Goal: Transaction & Acquisition: Purchase product/service

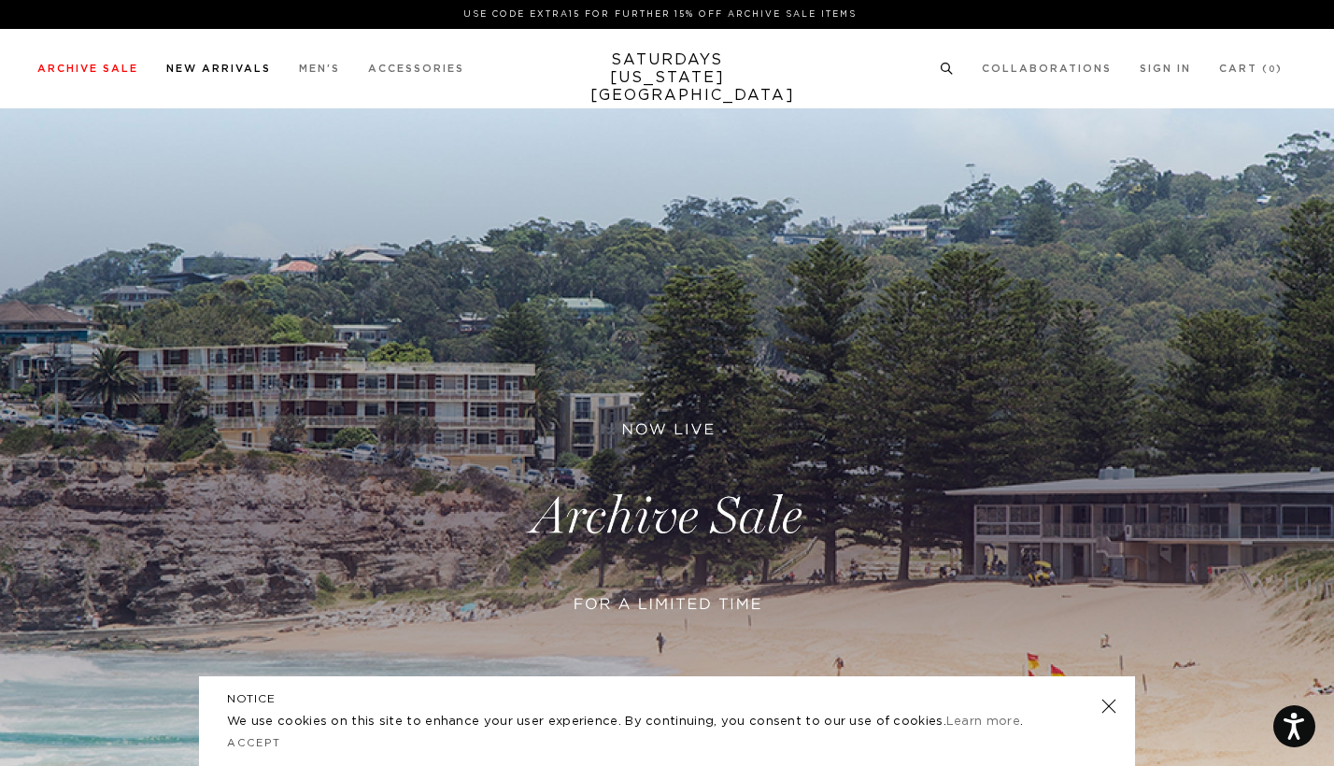
click at [210, 65] on link "New Arrivals" at bounding box center [218, 69] width 105 height 10
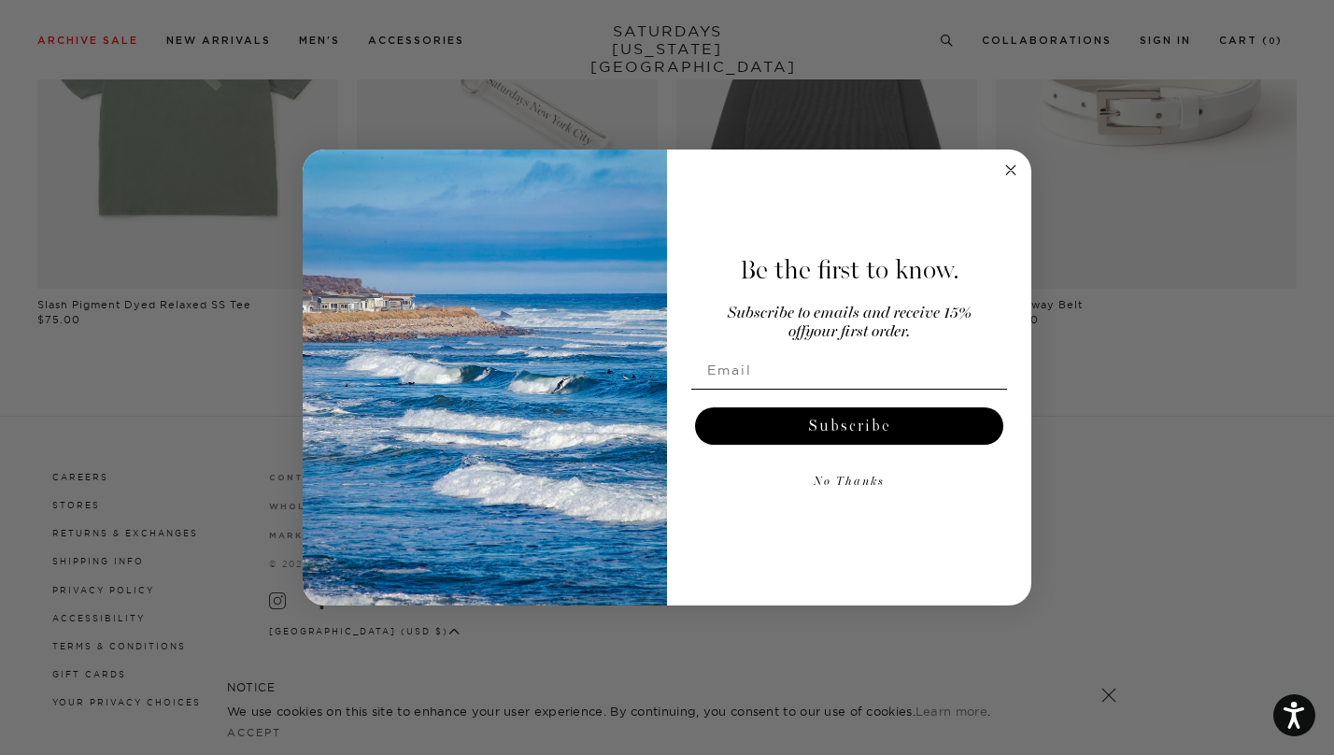
scroll to position [1674, 0]
click at [1027, 165] on form "Be the first to know. Subscribe to emails and receive 15% off your first order.…" at bounding box center [667, 377] width 729 height 456
click at [1012, 165] on circle "Close dialog" at bounding box center [1010, 170] width 21 height 21
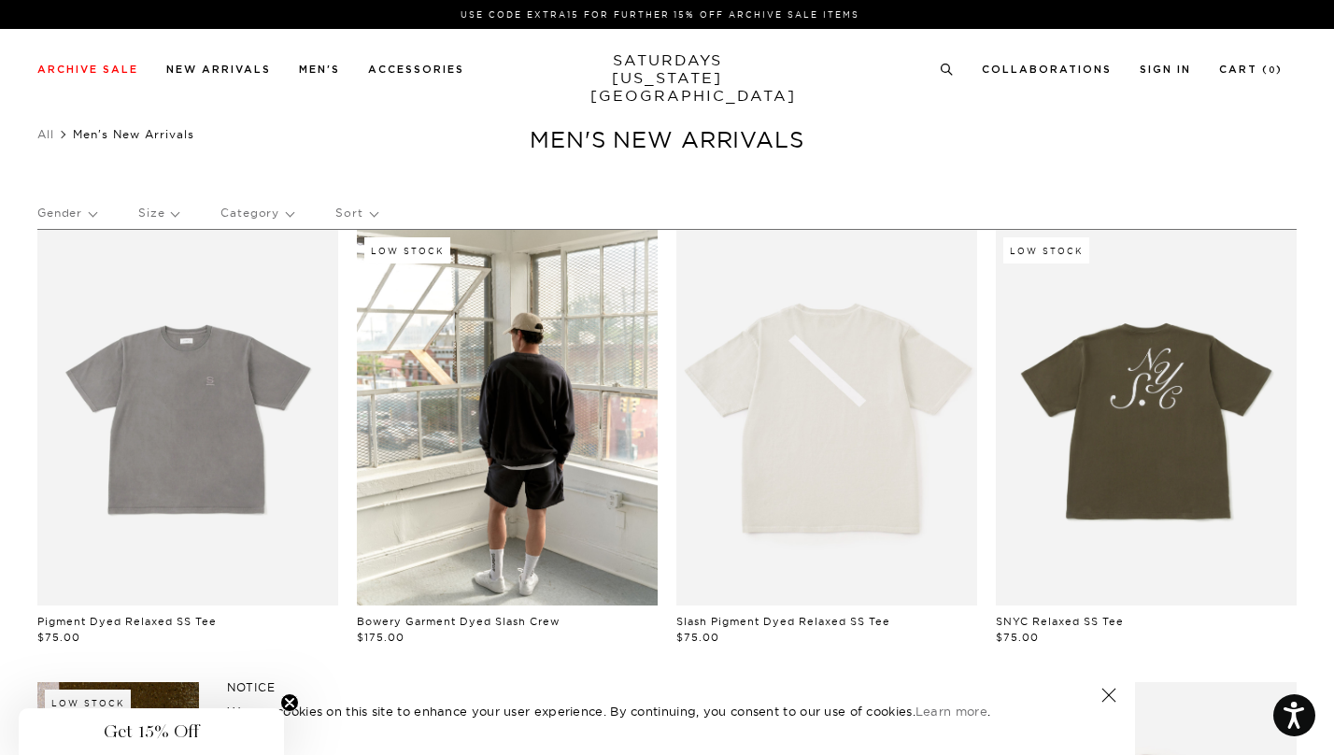
scroll to position [0, 0]
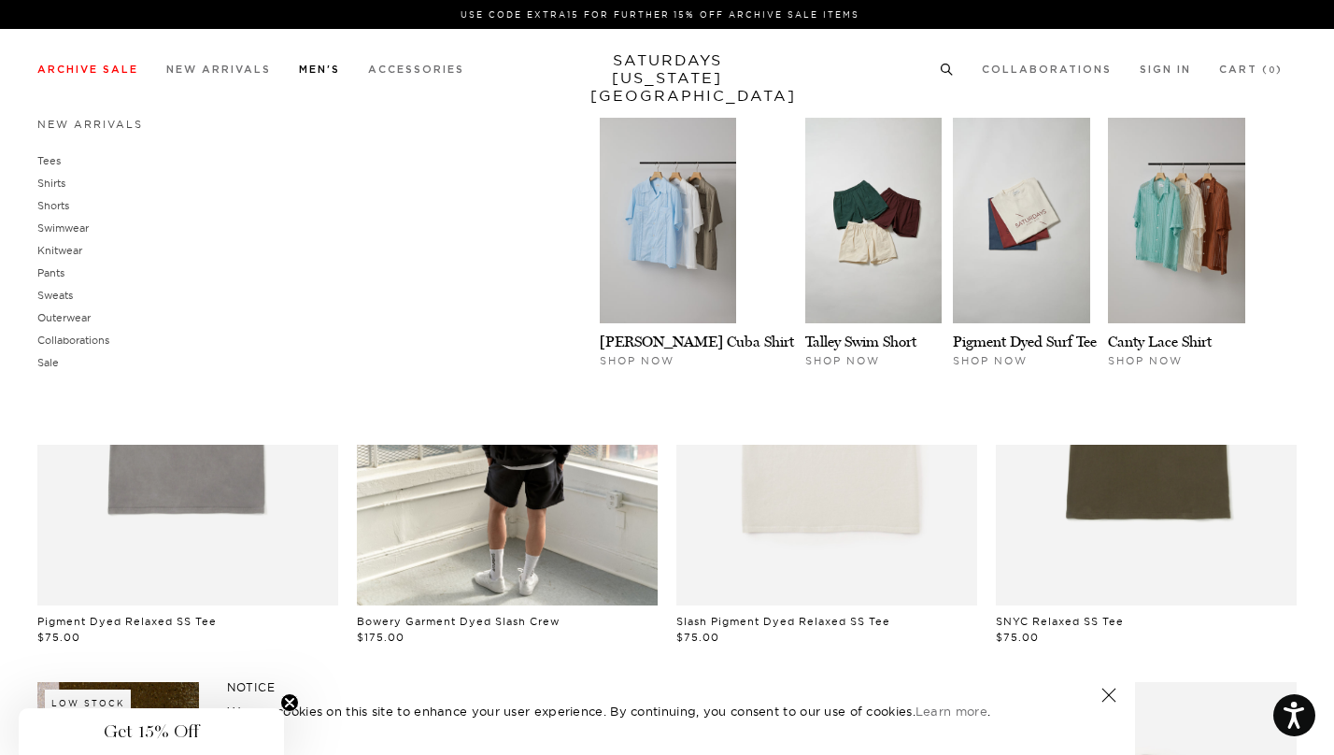
click at [318, 63] on li "Men's New Arrivals Tees Shirts Shorts Swimwear Knitwear Pants Sweats Outerwear" at bounding box center [319, 68] width 41 height 17
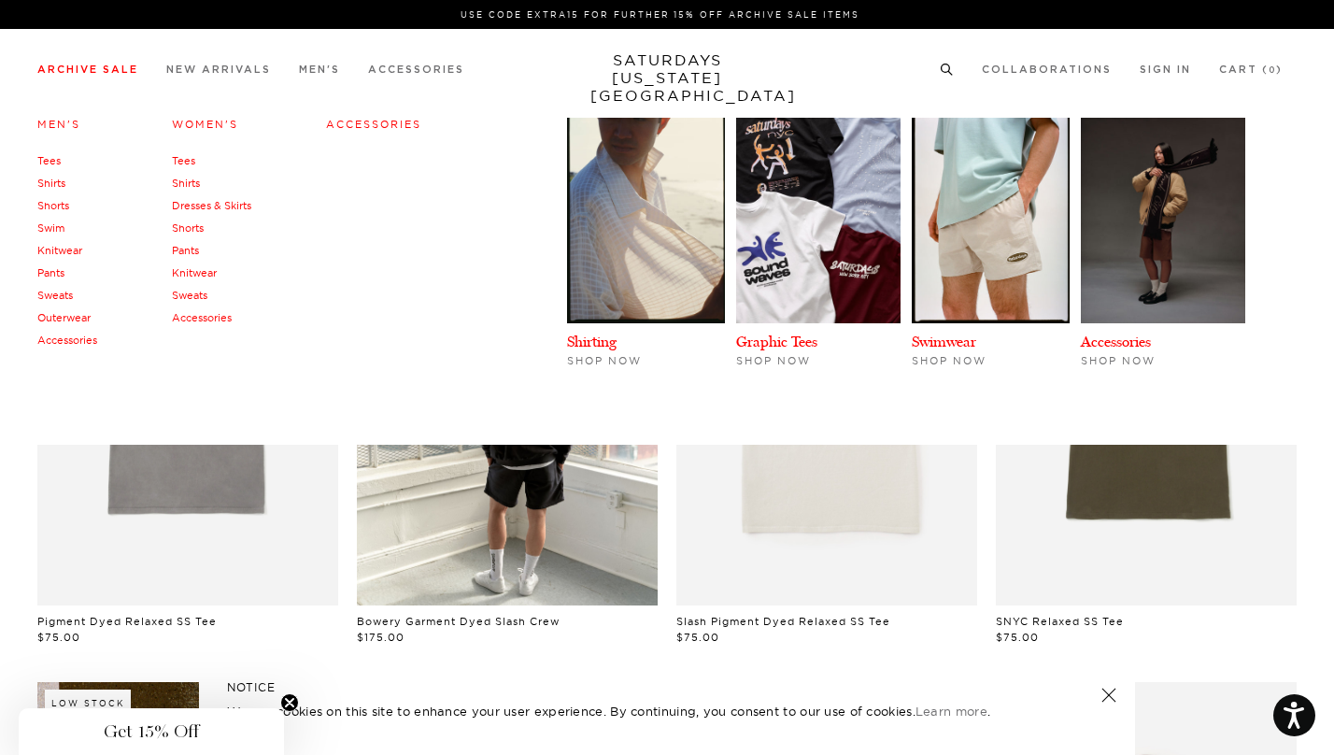
click at [105, 70] on link "Archive Sale" at bounding box center [87, 69] width 101 height 10
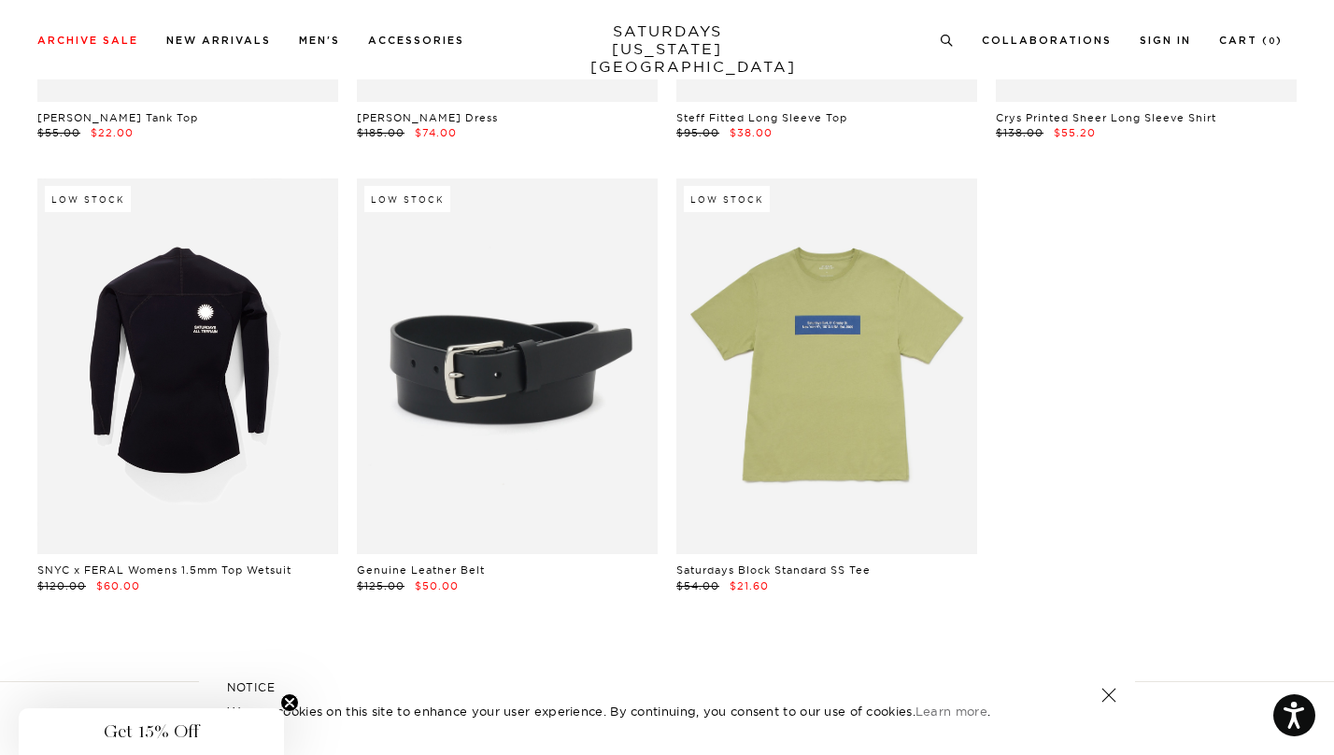
scroll to position [41378, 6]
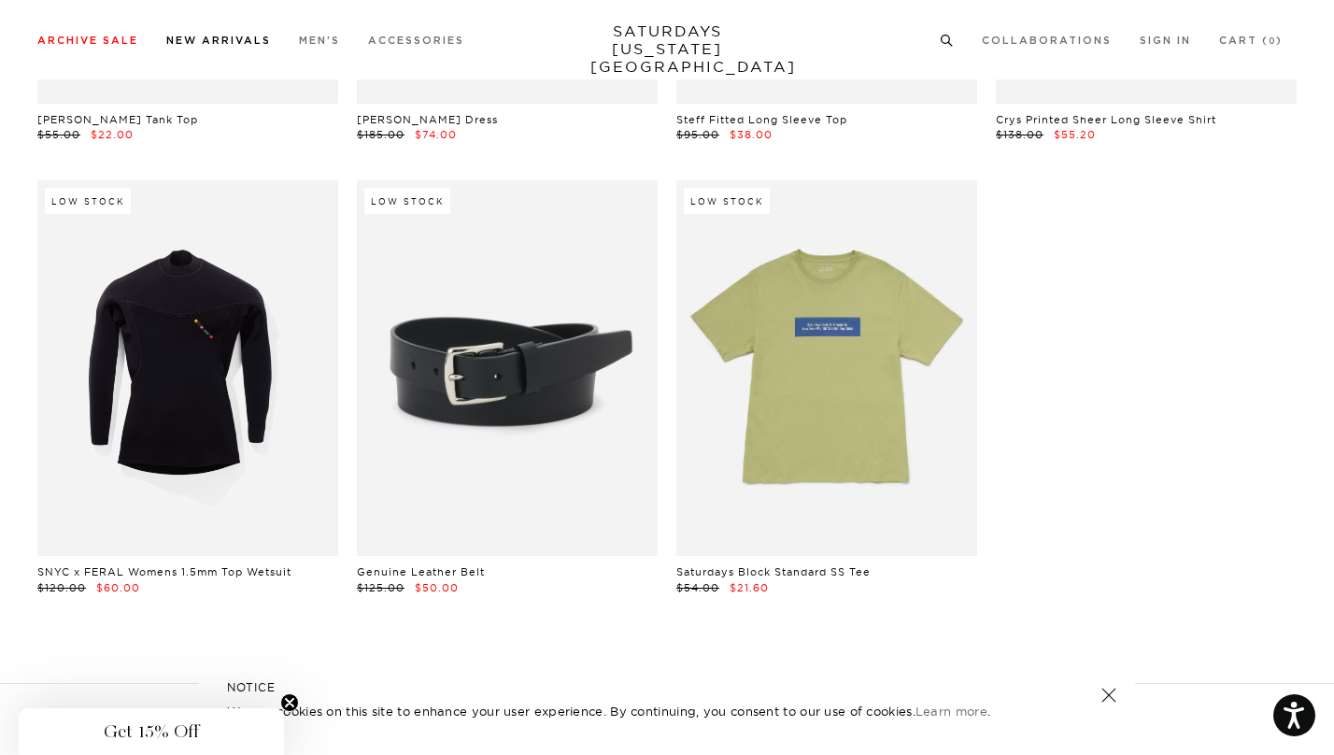
click at [216, 35] on li "New Arrivals" at bounding box center [218, 39] width 105 height 17
click at [248, 40] on link "New Arrivals" at bounding box center [218, 40] width 105 height 10
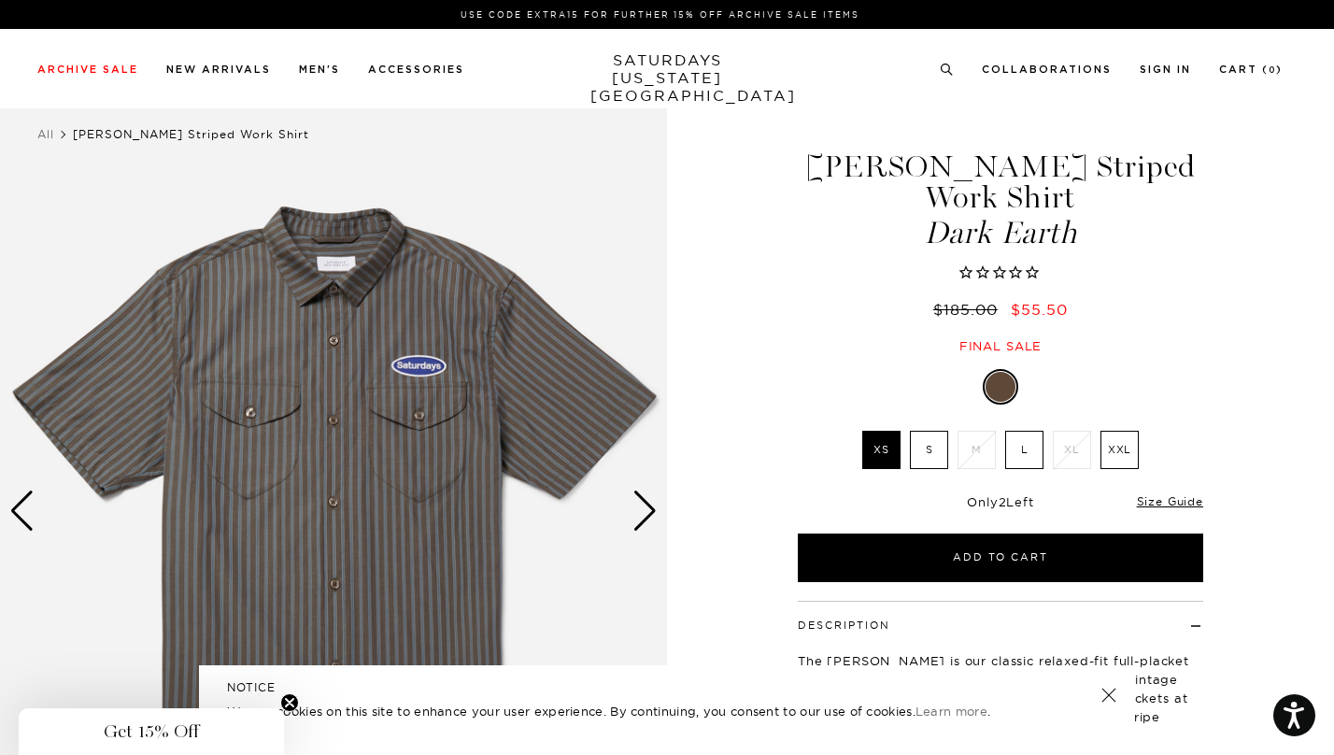
click at [1026, 431] on label "L" at bounding box center [1024, 450] width 38 height 38
click at [0, 0] on input "L" at bounding box center [0, 0] width 0 height 0
click at [642, 503] on div "Next slide" at bounding box center [644, 510] width 25 height 41
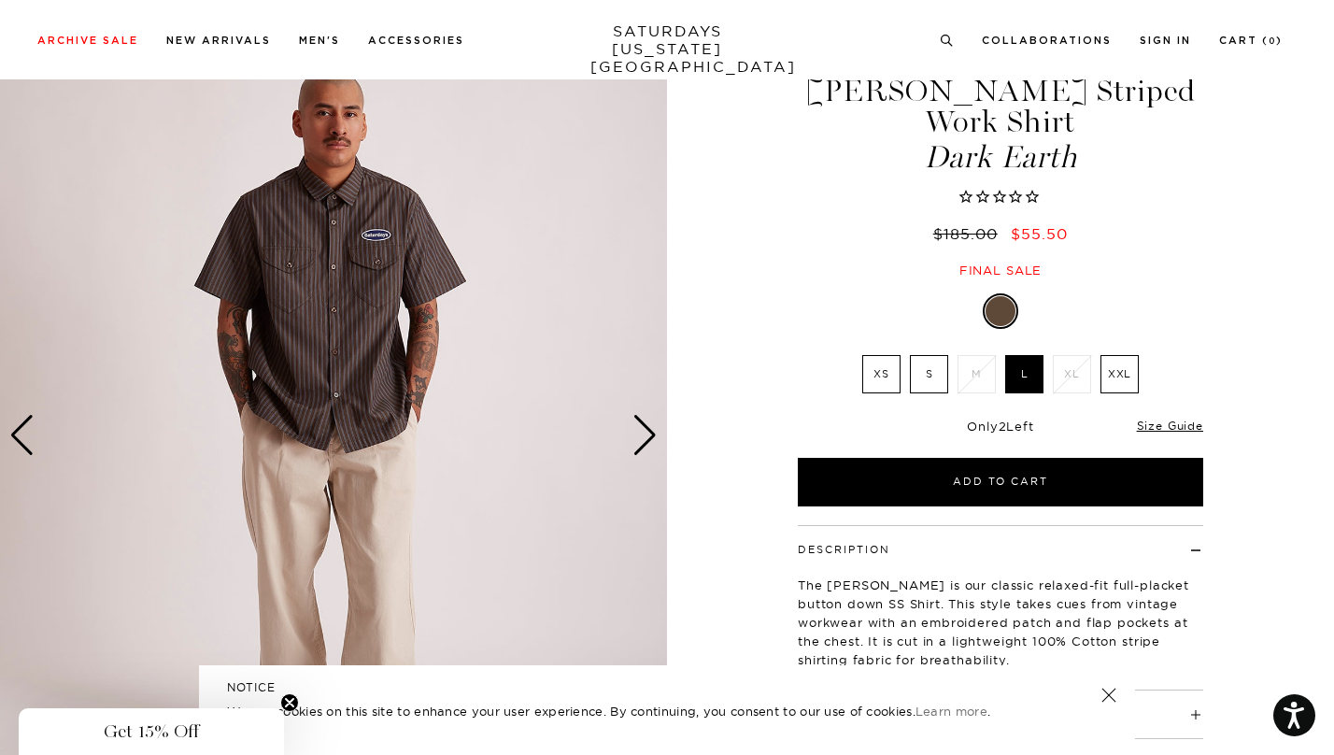
scroll to position [87, 11]
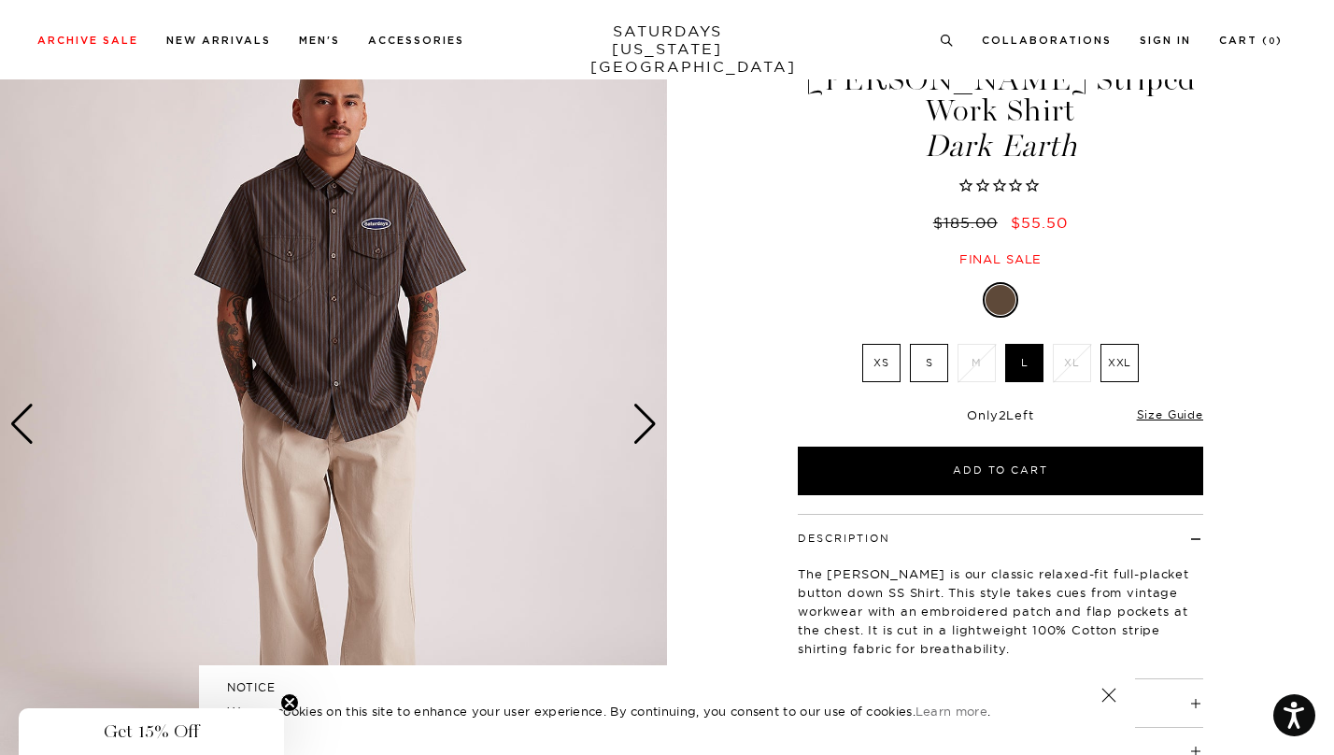
click at [636, 436] on div "Next slide" at bounding box center [644, 424] width 25 height 41
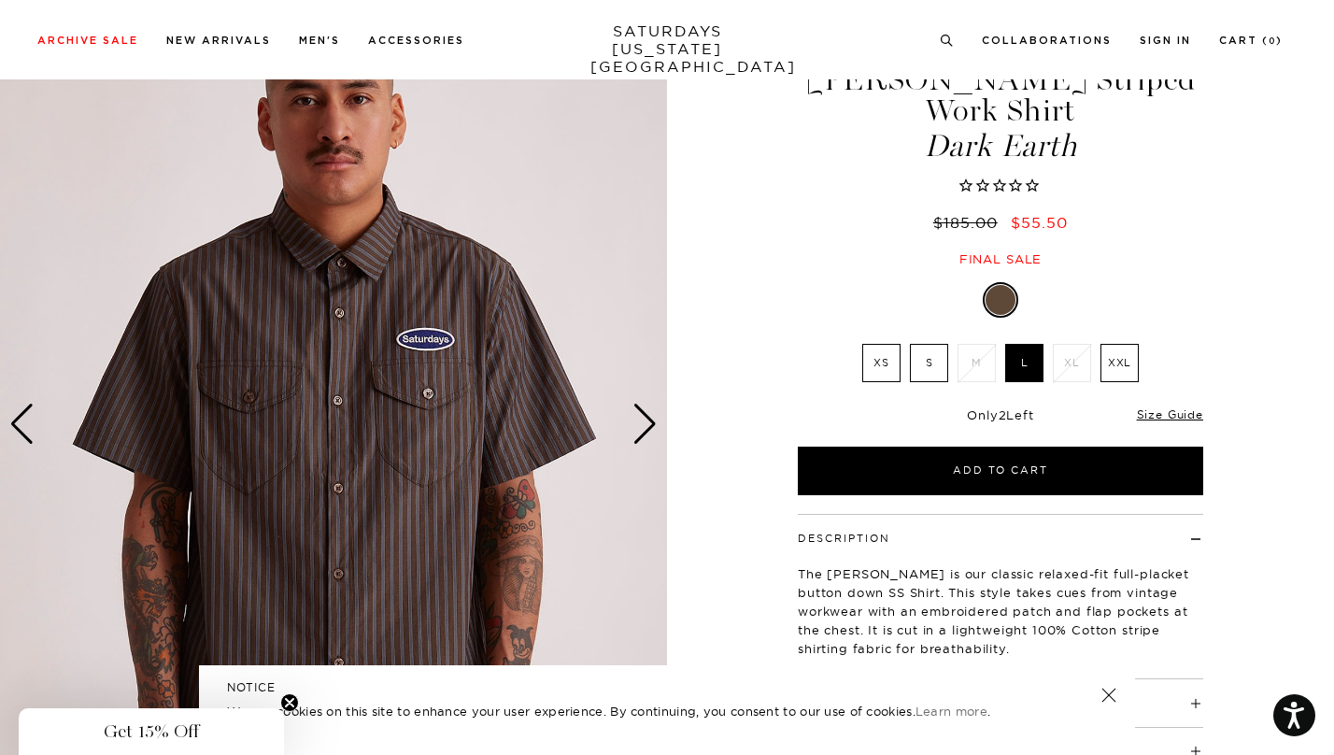
click at [636, 435] on div "Next slide" at bounding box center [644, 424] width 25 height 41
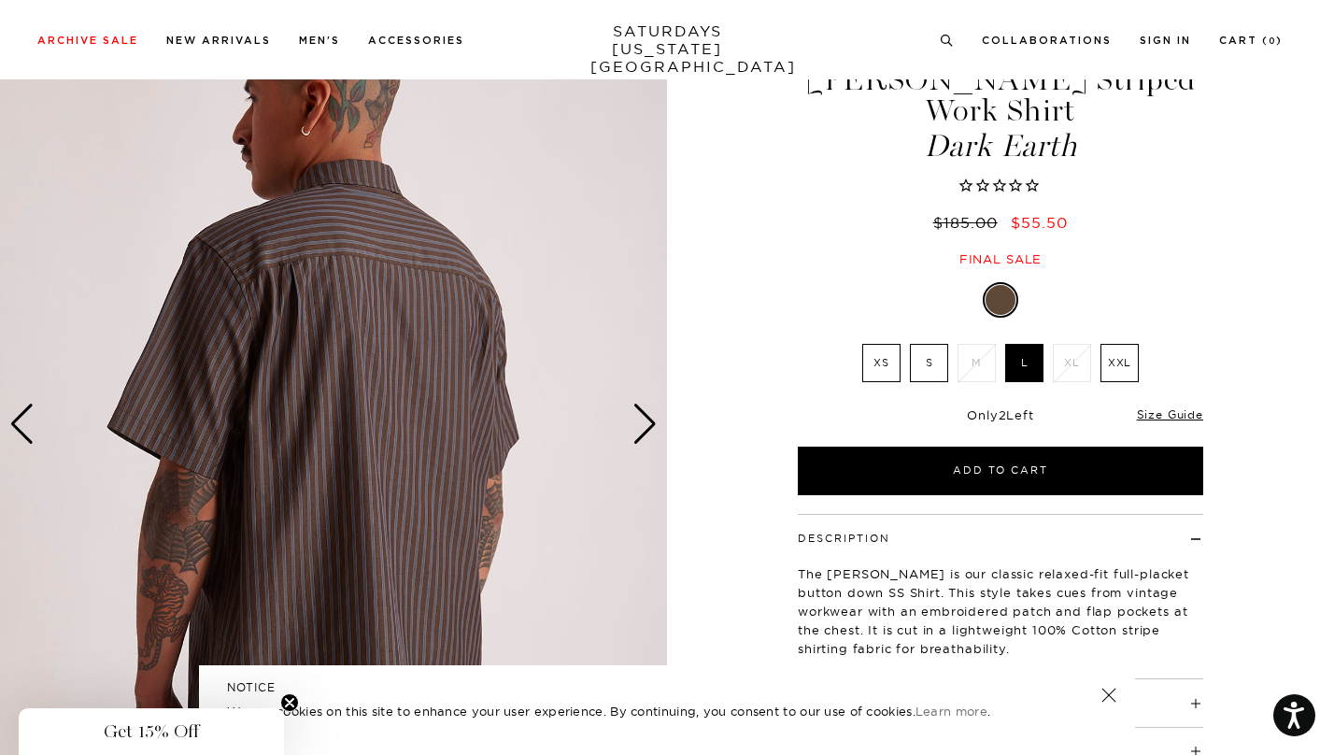
click at [636, 435] on div "Next slide" at bounding box center [644, 424] width 25 height 41
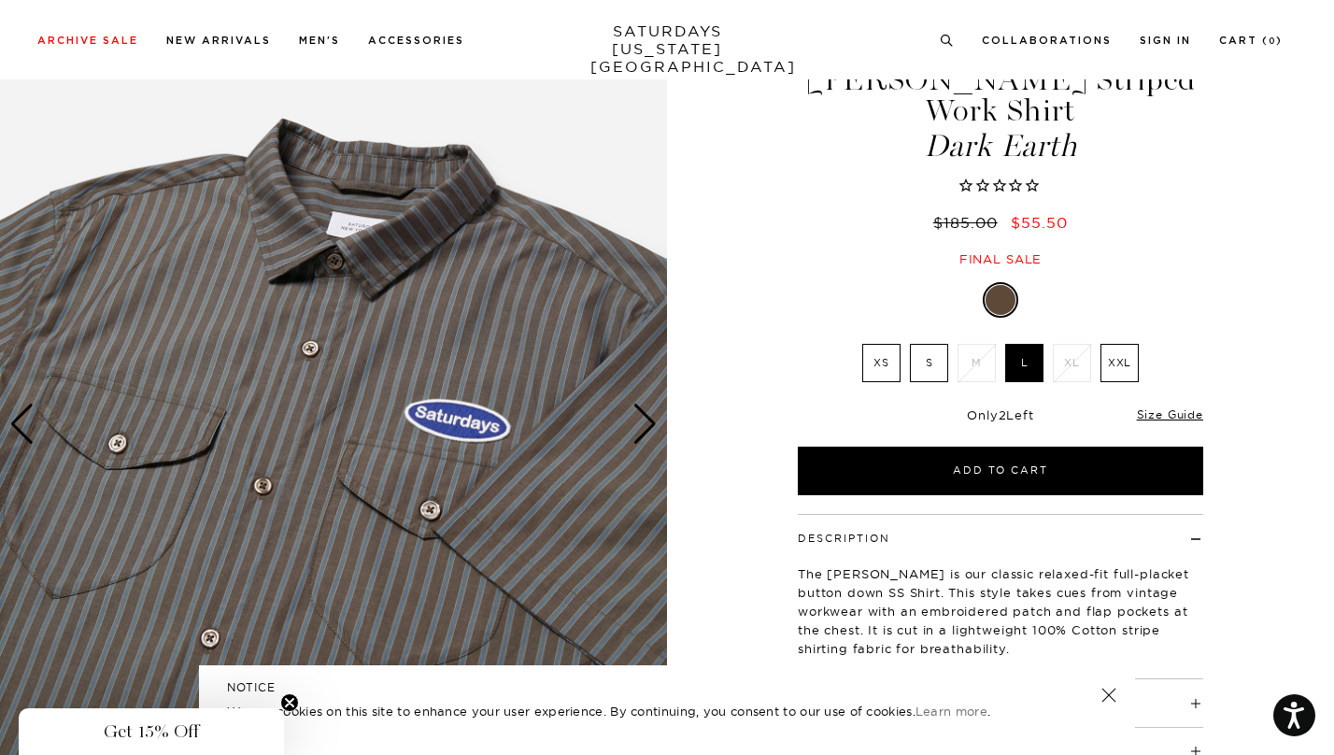
click at [636, 435] on div "Next slide" at bounding box center [644, 424] width 25 height 41
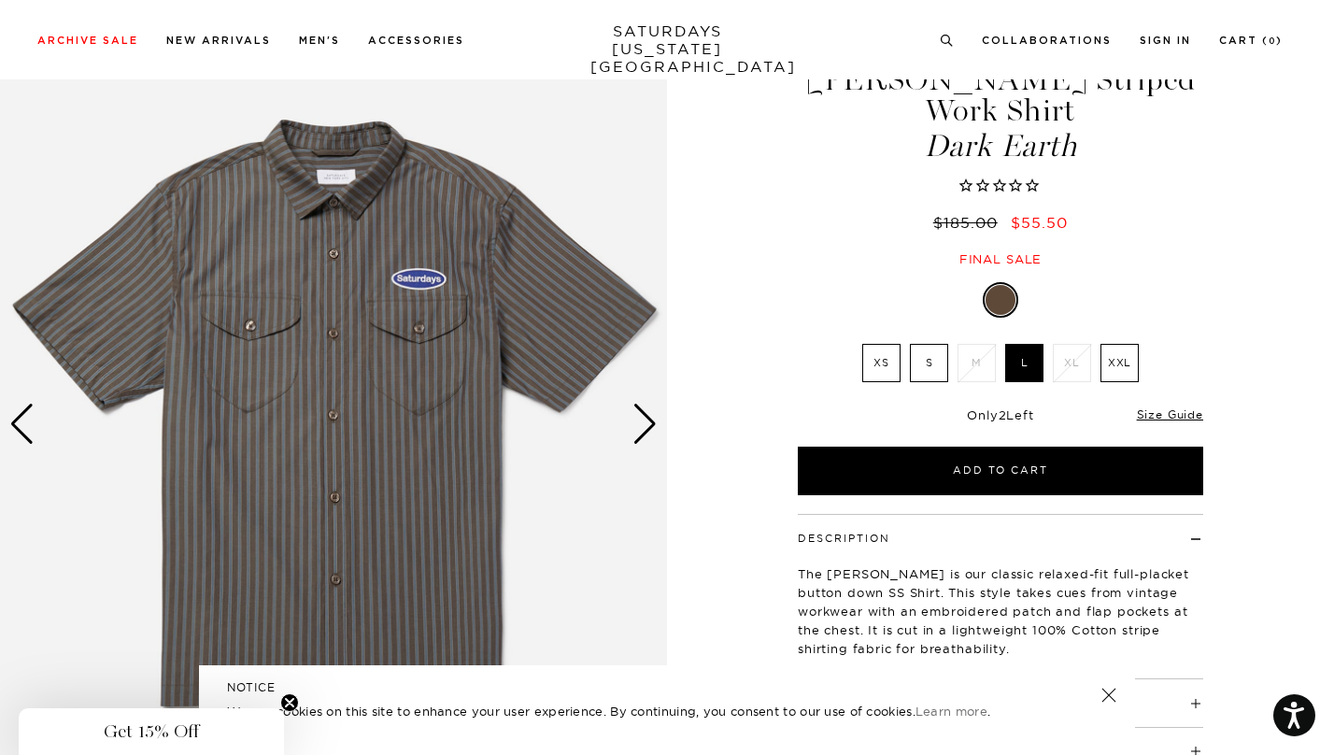
click at [636, 435] on div "Next slide" at bounding box center [644, 424] width 25 height 41
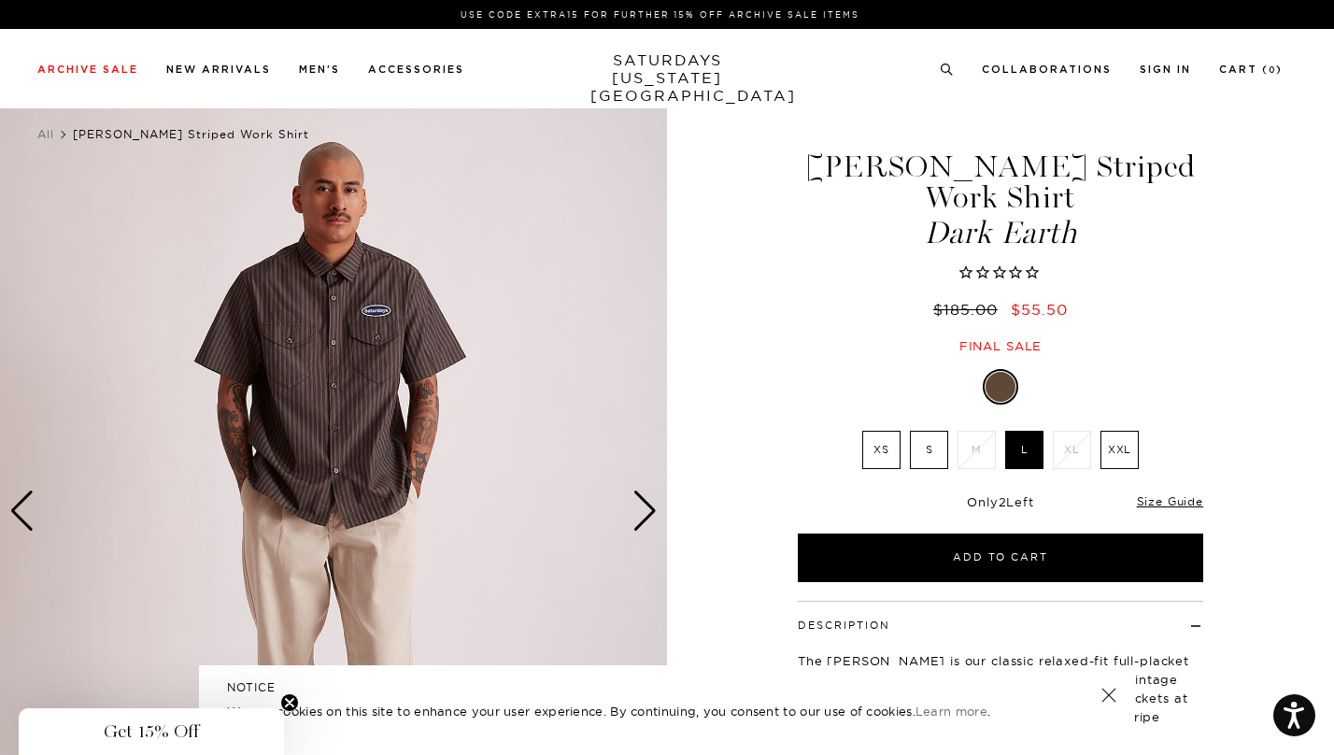
scroll to position [0, 11]
click at [616, 549] on img at bounding box center [333, 511] width 667 height 834
click at [632, 508] on div "Next slide" at bounding box center [644, 510] width 25 height 41
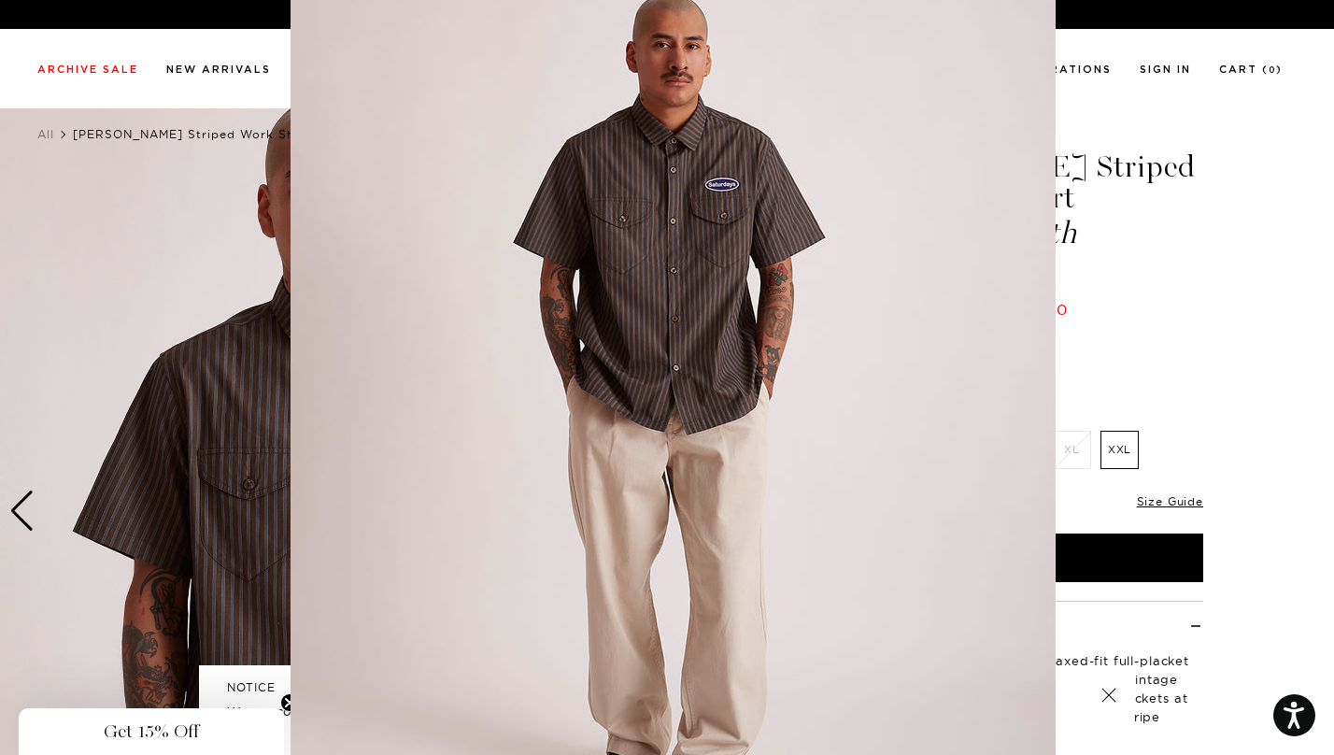
scroll to position [57, 0]
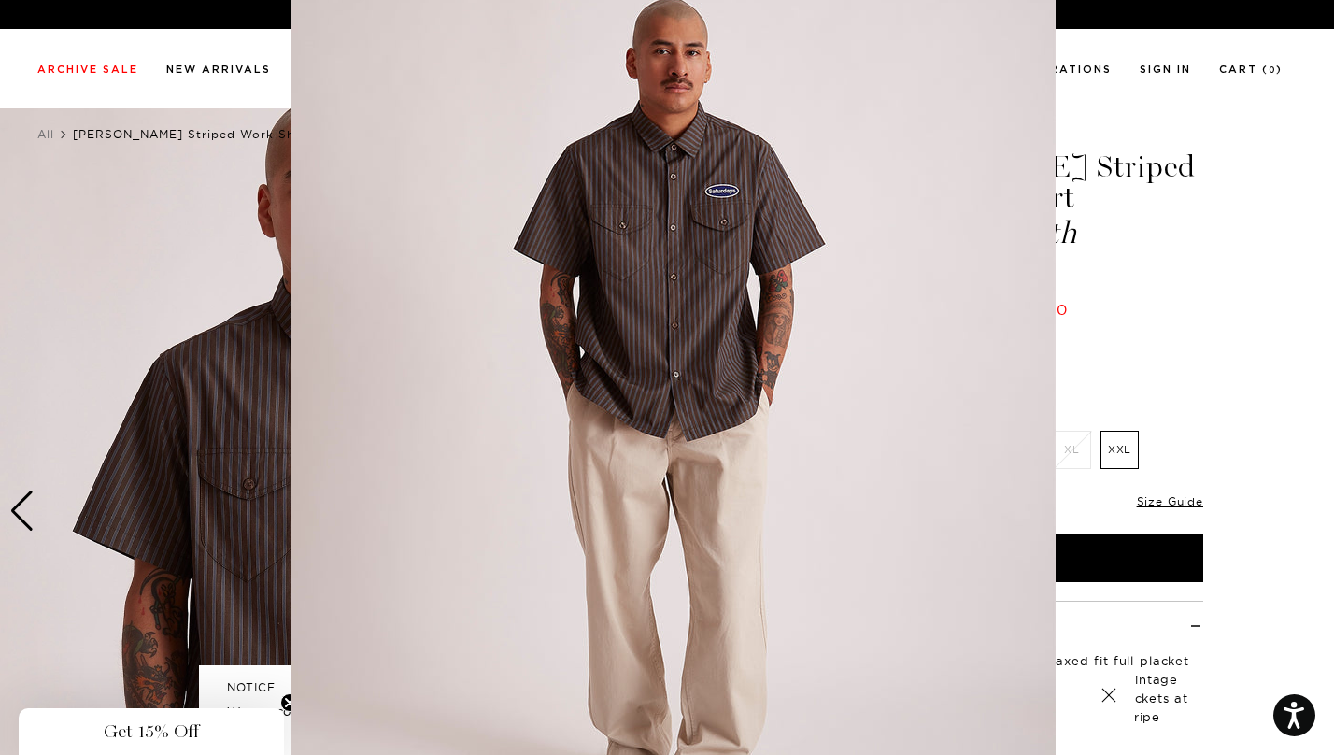
click at [1147, 154] on figure at bounding box center [667, 377] width 1334 height 755
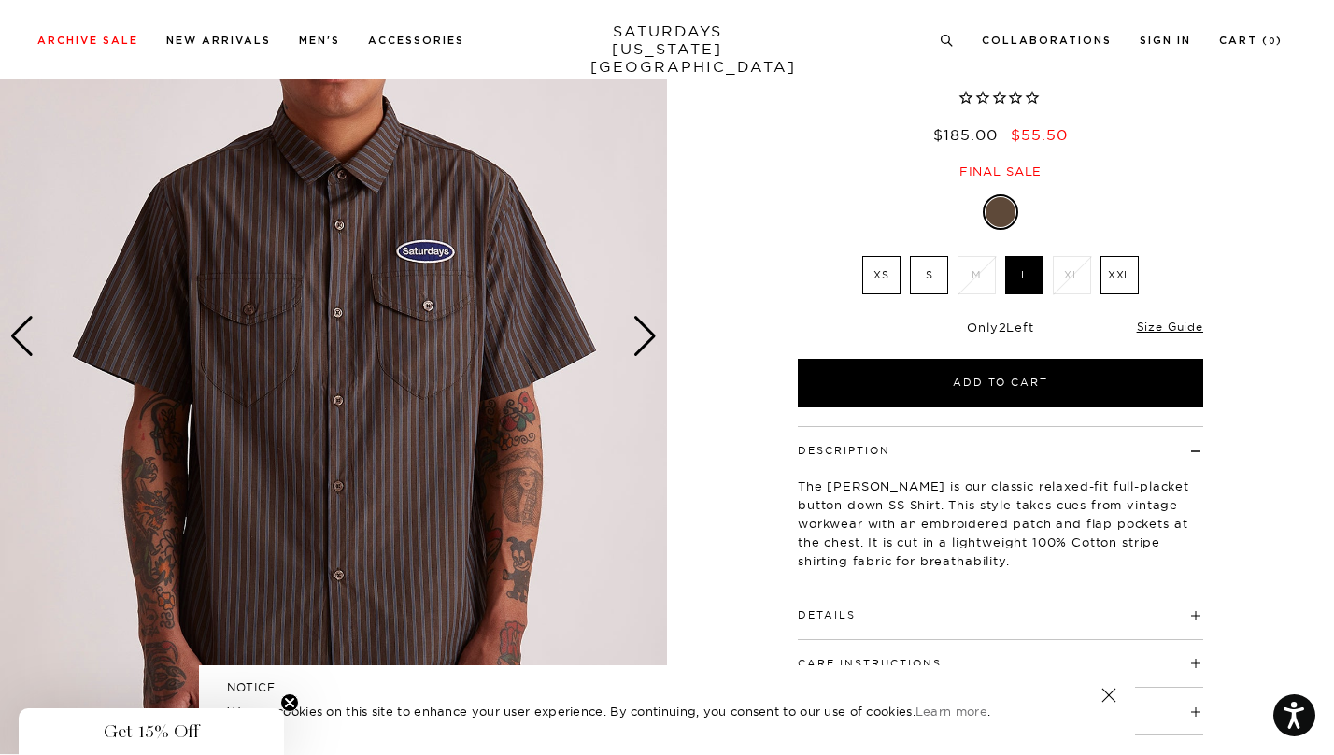
scroll to position [178, 11]
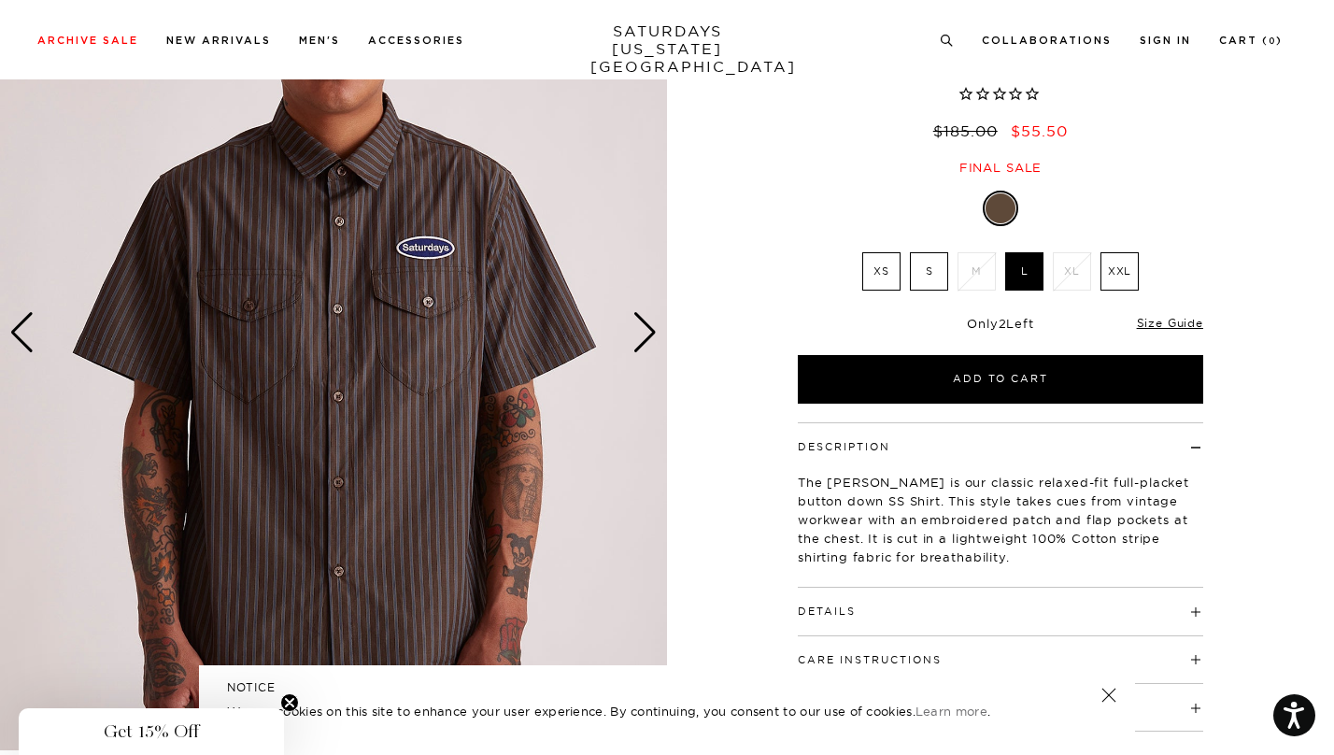
click at [617, 346] on img at bounding box center [333, 333] width 667 height 834
click at [632, 318] on div "Next slide" at bounding box center [644, 332] width 25 height 41
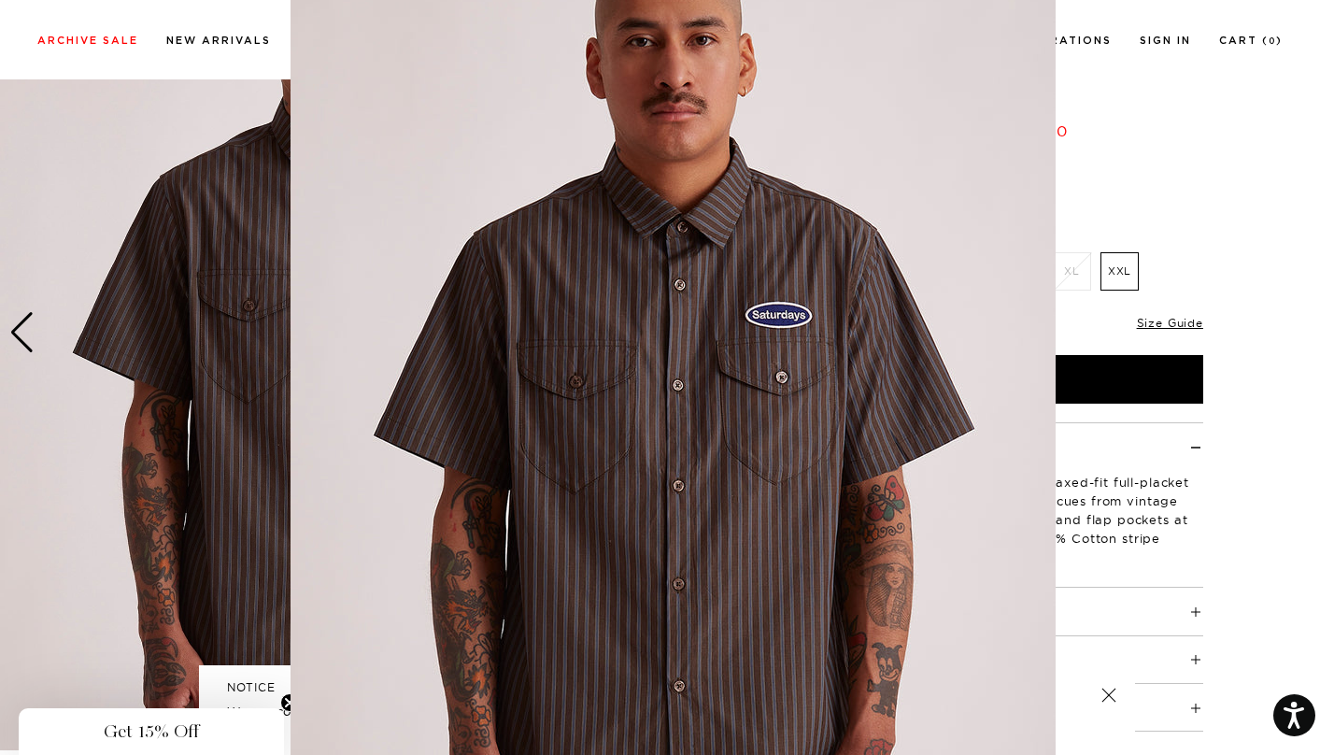
scroll to position [57, 0]
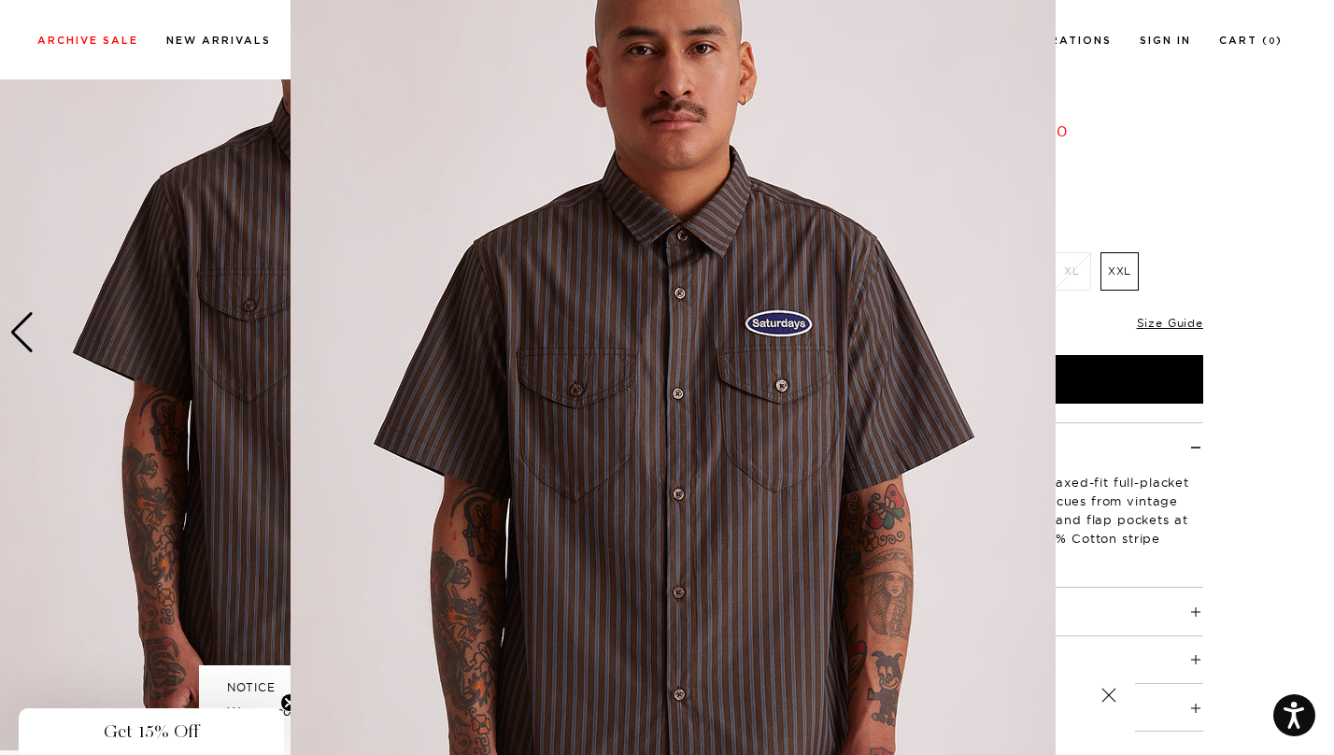
click at [1183, 131] on figure at bounding box center [667, 377] width 1334 height 755
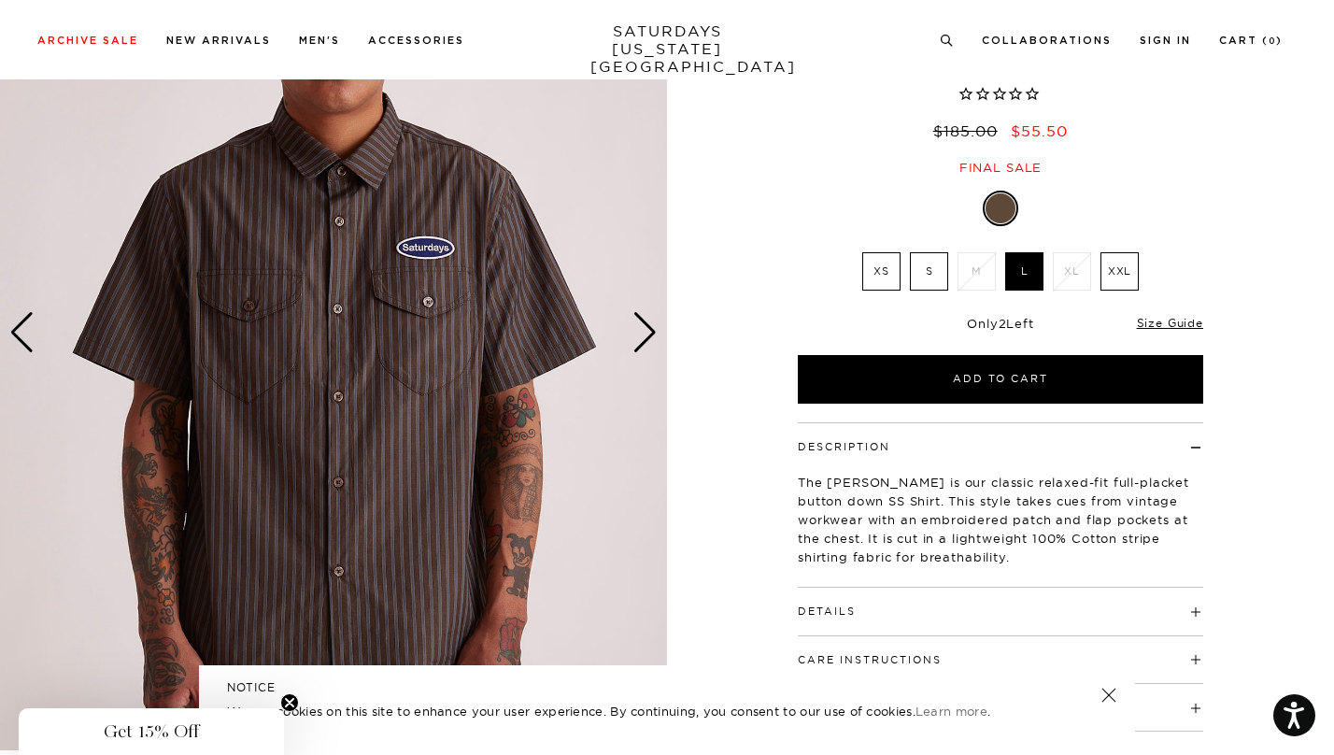
scroll to position [0, 0]
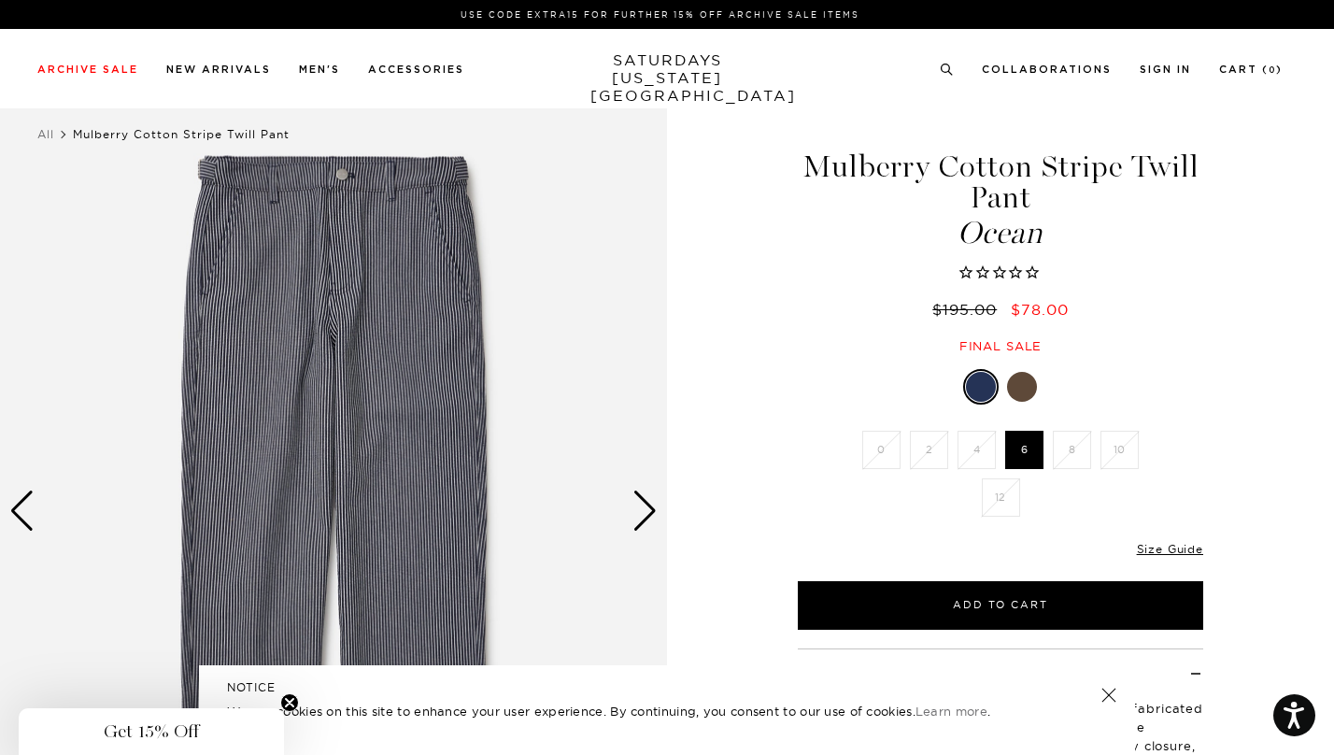
click at [645, 519] on div "Next slide" at bounding box center [644, 510] width 25 height 41
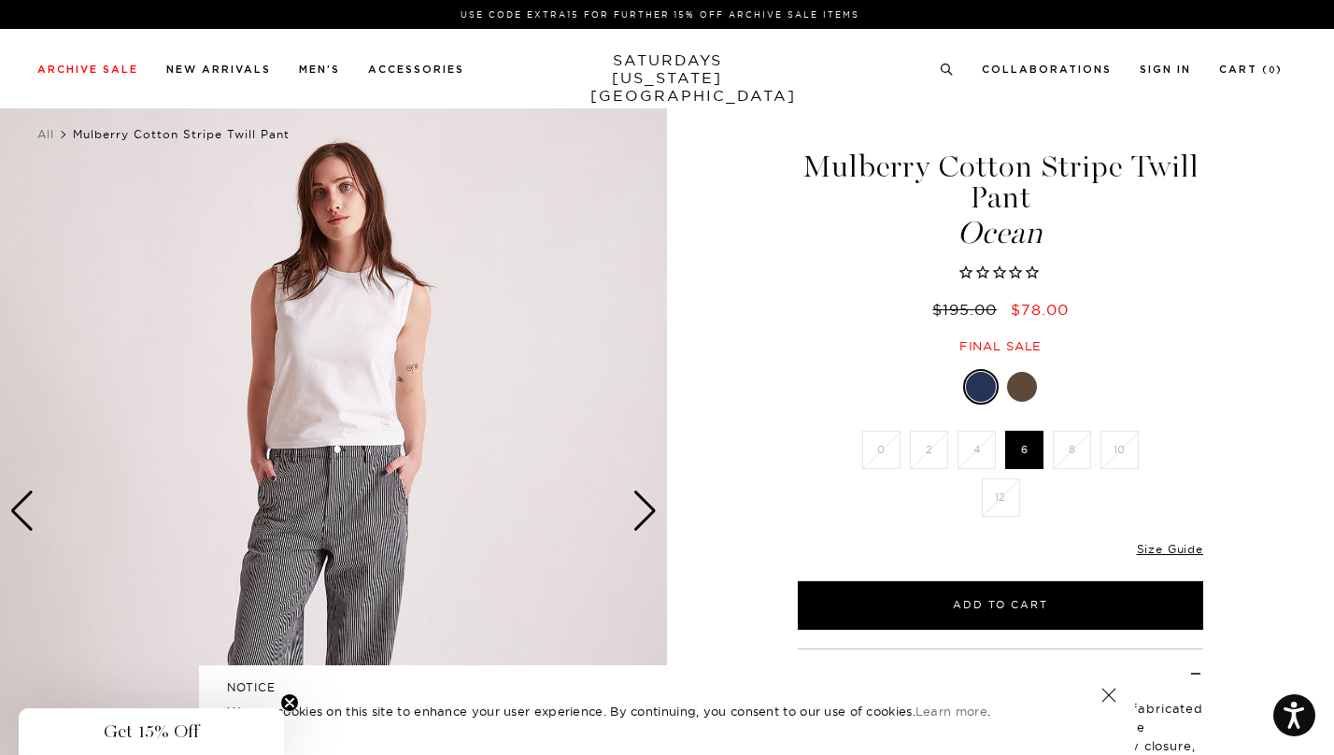
click at [647, 518] on div "Next slide" at bounding box center [644, 510] width 25 height 41
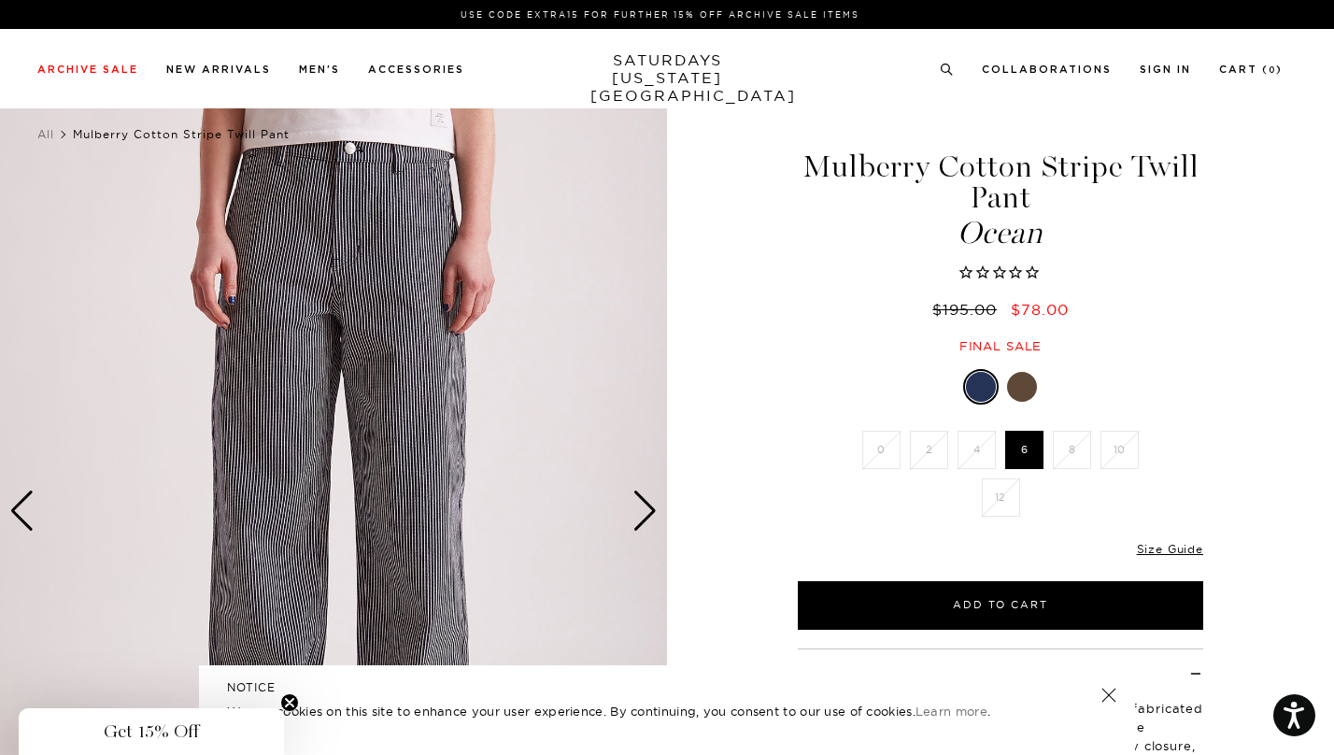
click at [647, 518] on div "Next slide" at bounding box center [644, 510] width 25 height 41
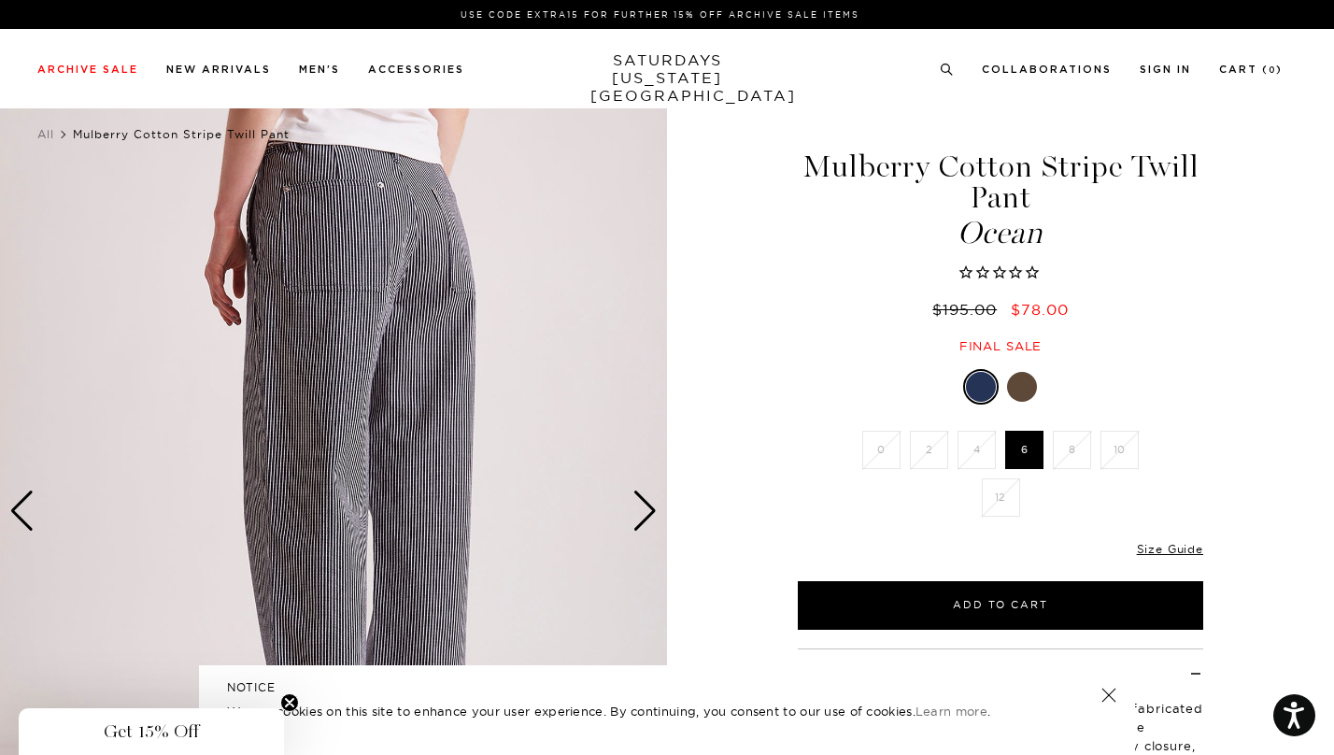
click at [647, 518] on div "Next slide" at bounding box center [644, 510] width 25 height 41
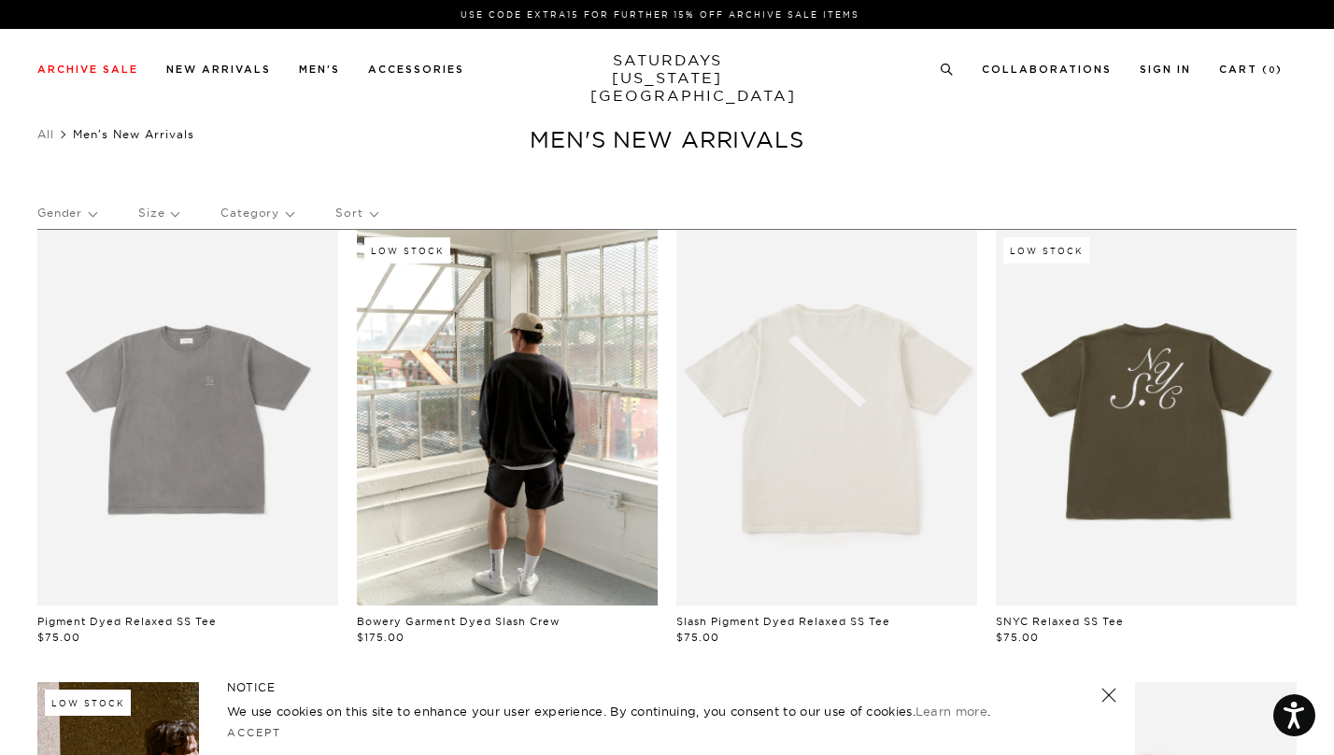
click at [317, 40] on div "Archive Sale Men's Tees Shirts Shorts Swim Knitwear Pants Sweats Women's" at bounding box center [667, 68] width 1334 height 79
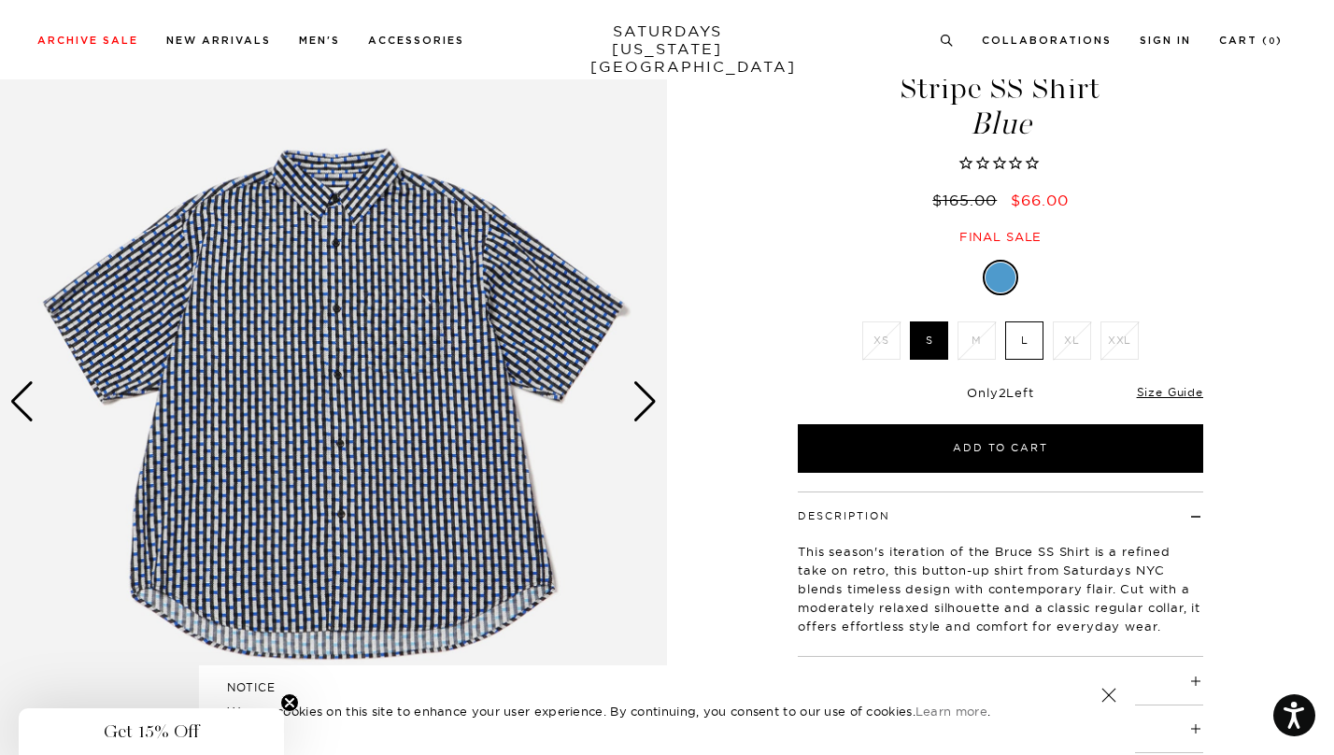
scroll to position [227, 0]
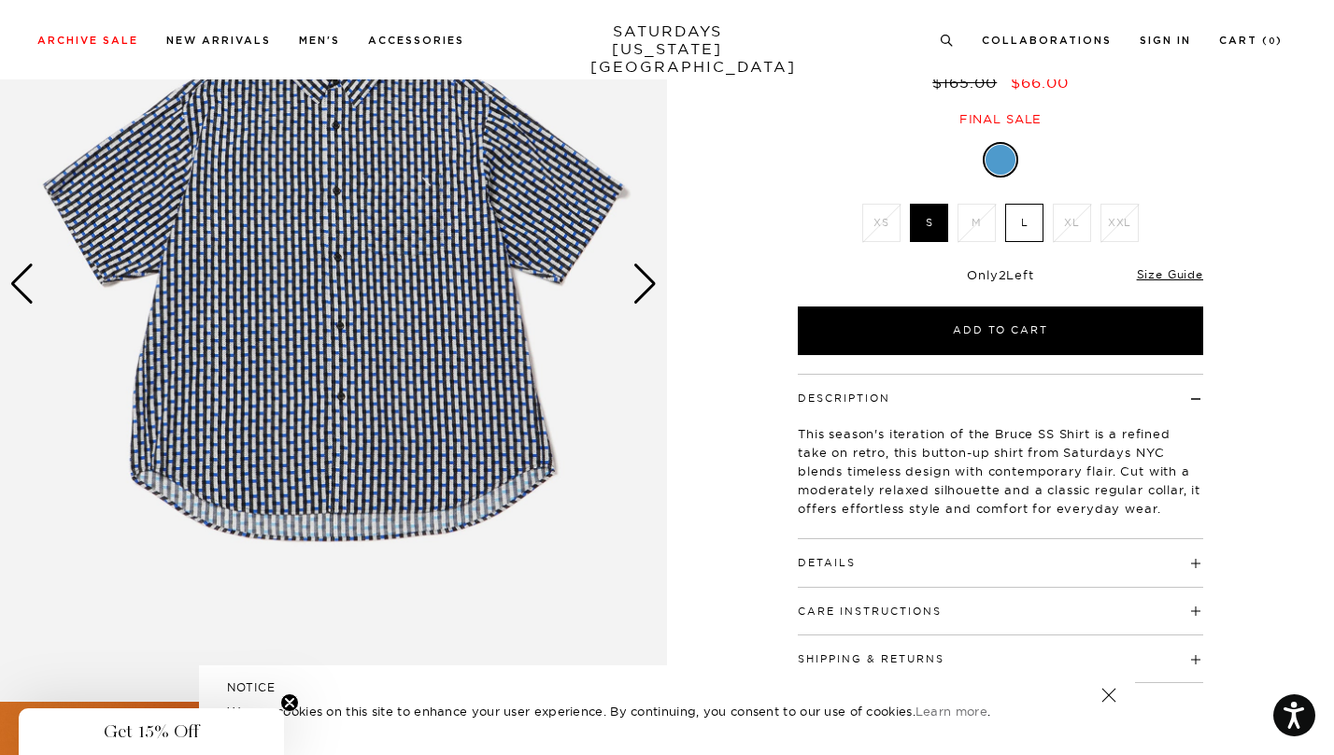
click at [642, 292] on div "Next slide" at bounding box center [644, 283] width 25 height 41
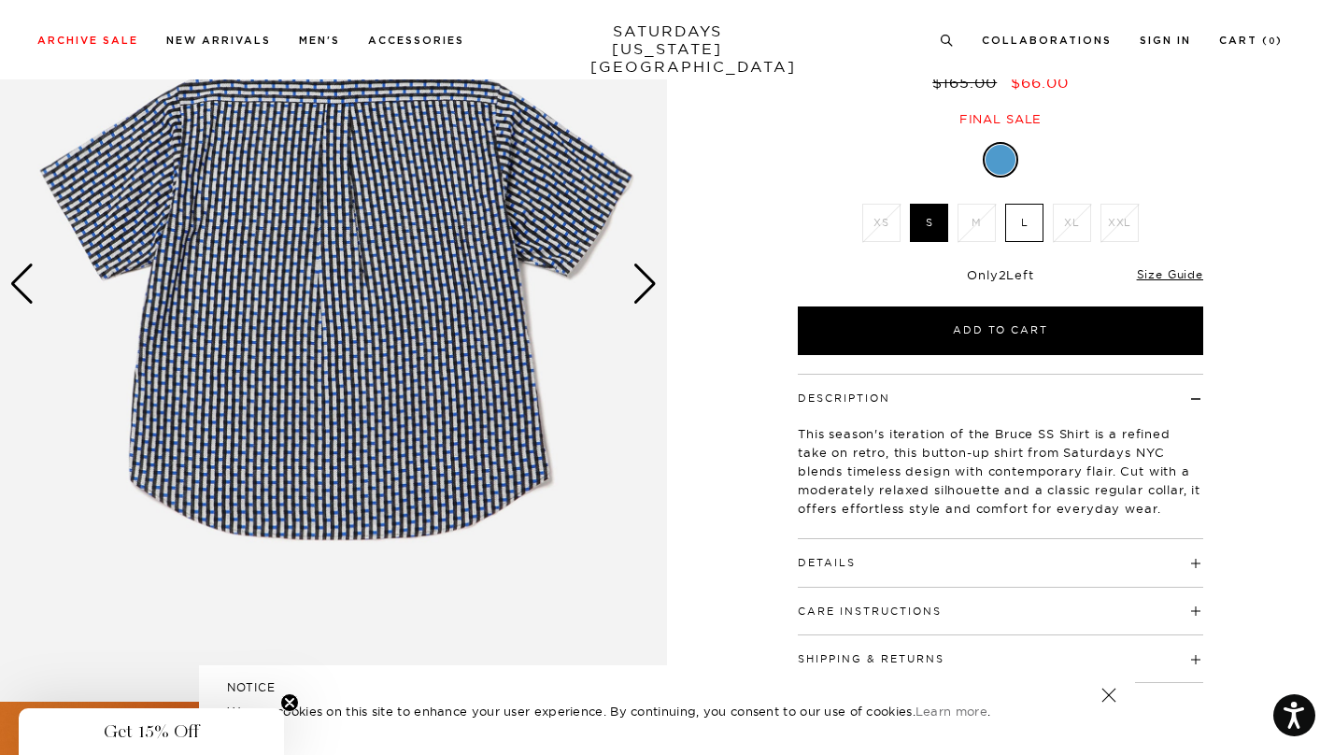
click at [641, 291] on div "Next slide" at bounding box center [644, 283] width 25 height 41
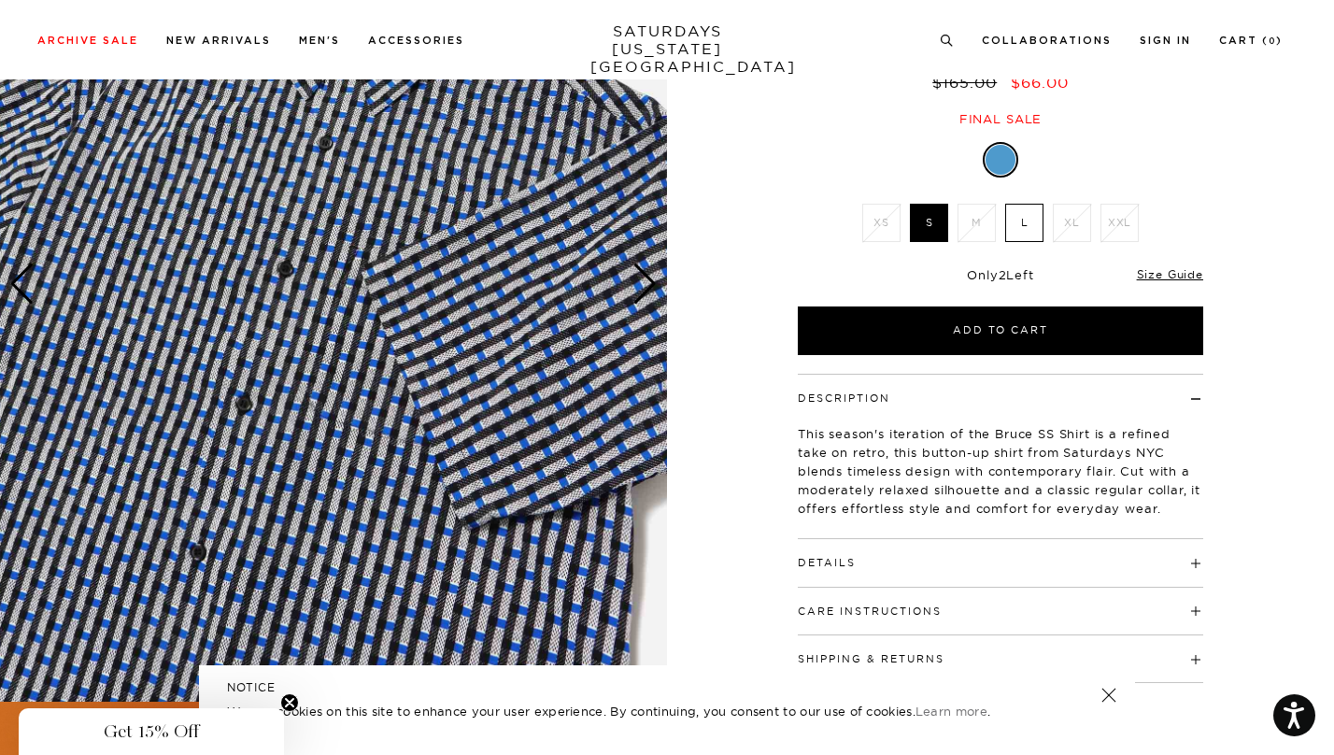
click at [641, 291] on div "Next slide" at bounding box center [644, 283] width 25 height 41
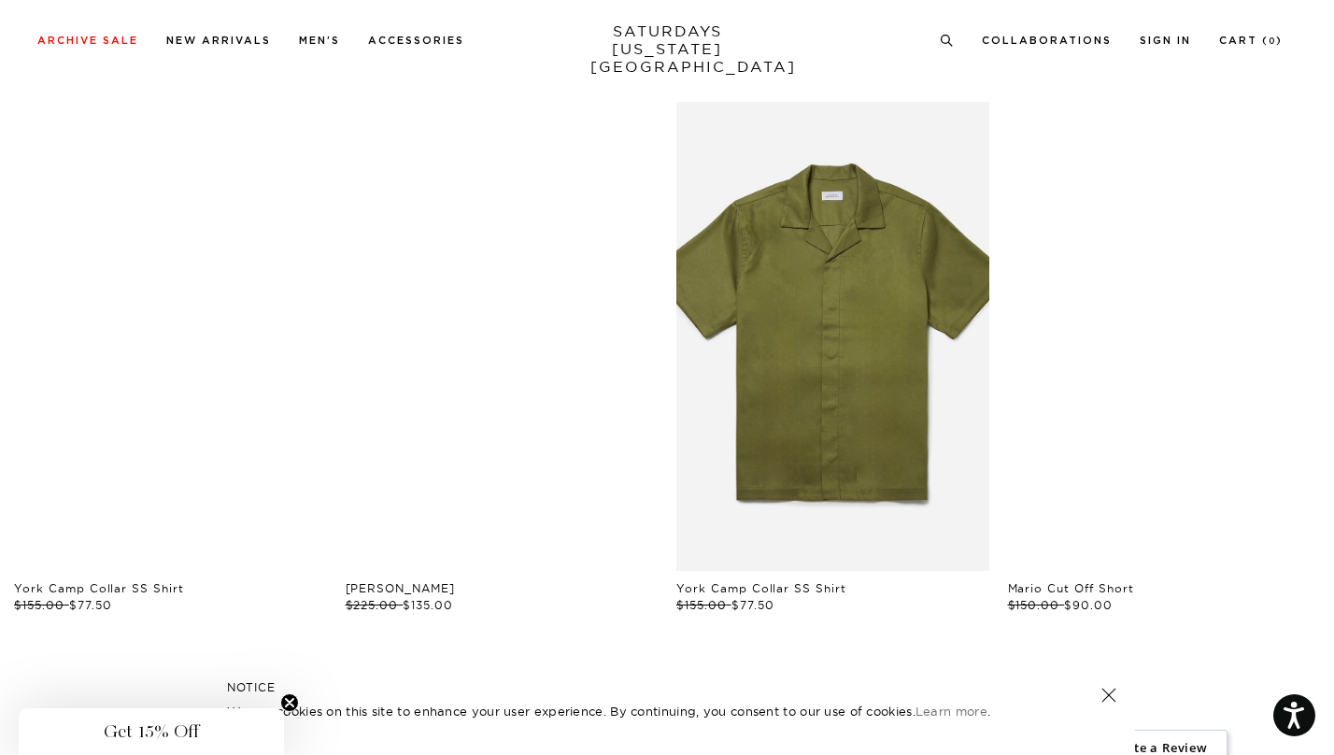
scroll to position [1763, 6]
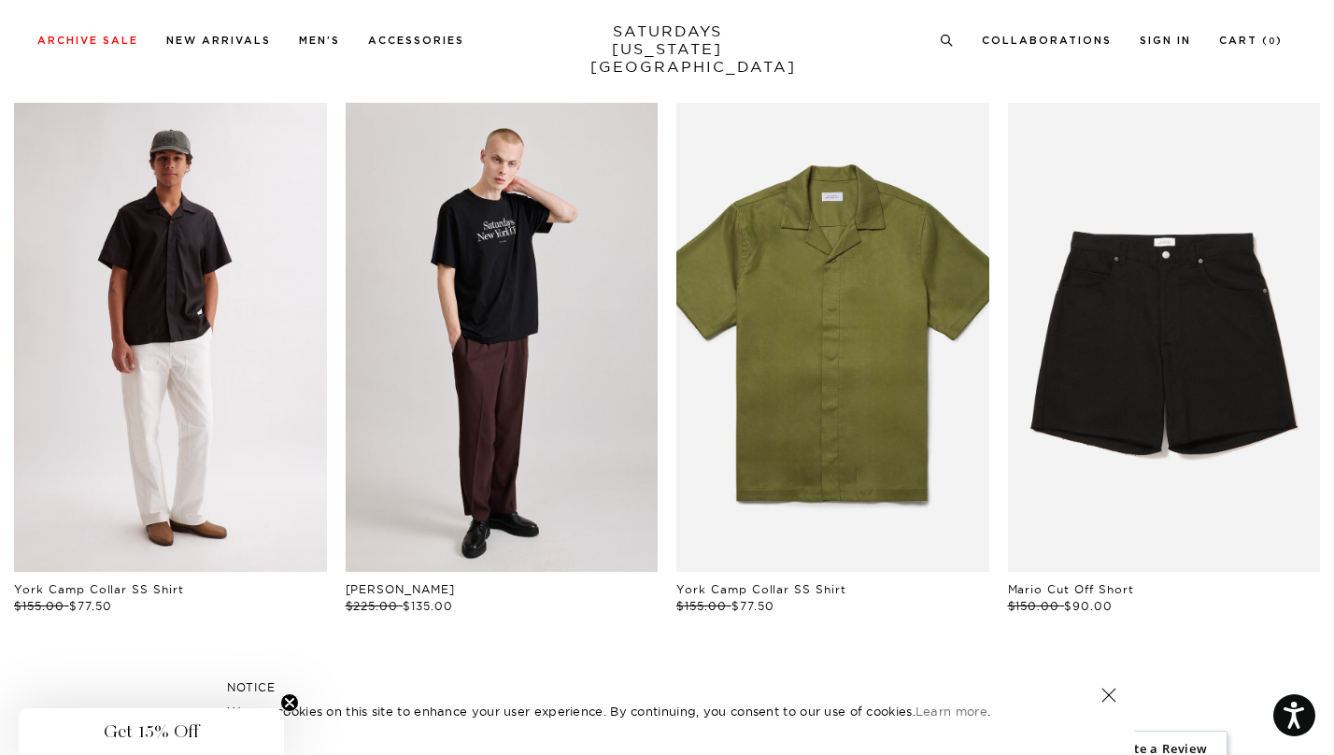
click at [160, 364] on link "files/M00020SS01-BLACK_02.jpg" at bounding box center [170, 337] width 313 height 469
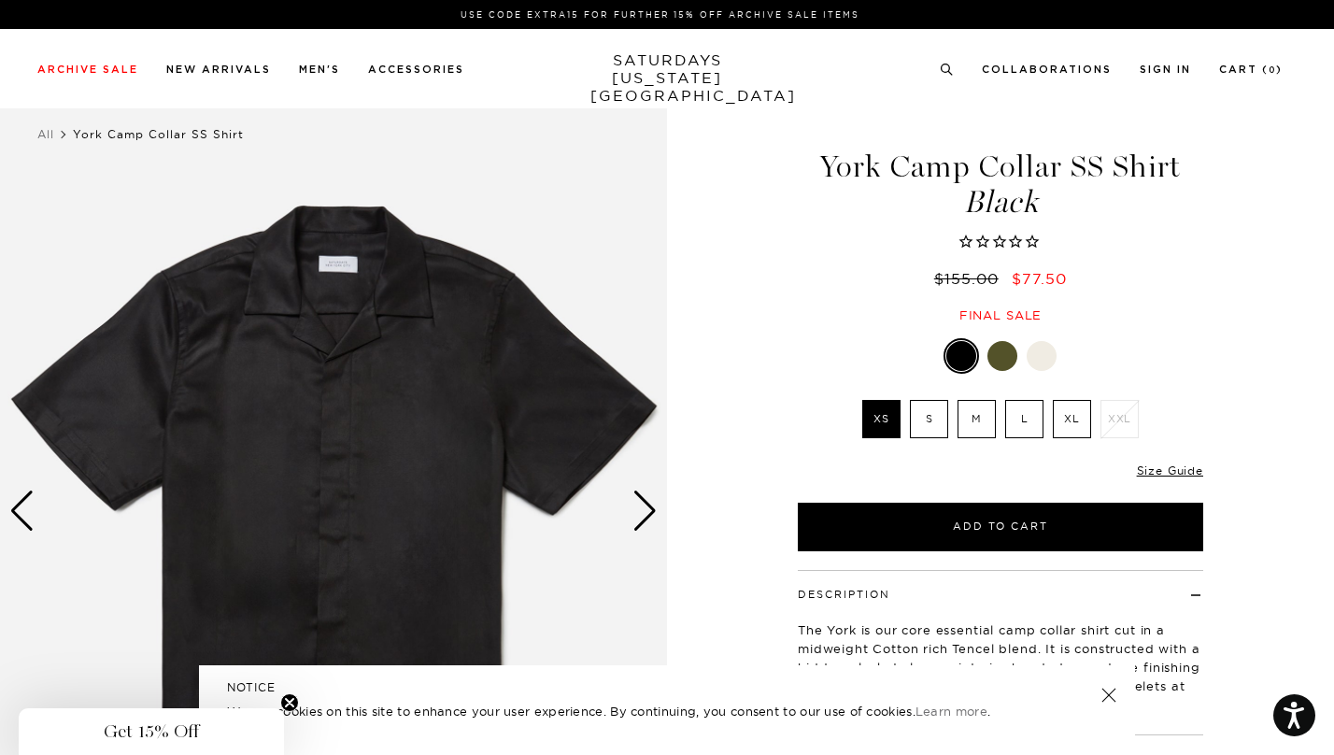
click at [649, 503] on div "Next slide" at bounding box center [644, 510] width 25 height 41
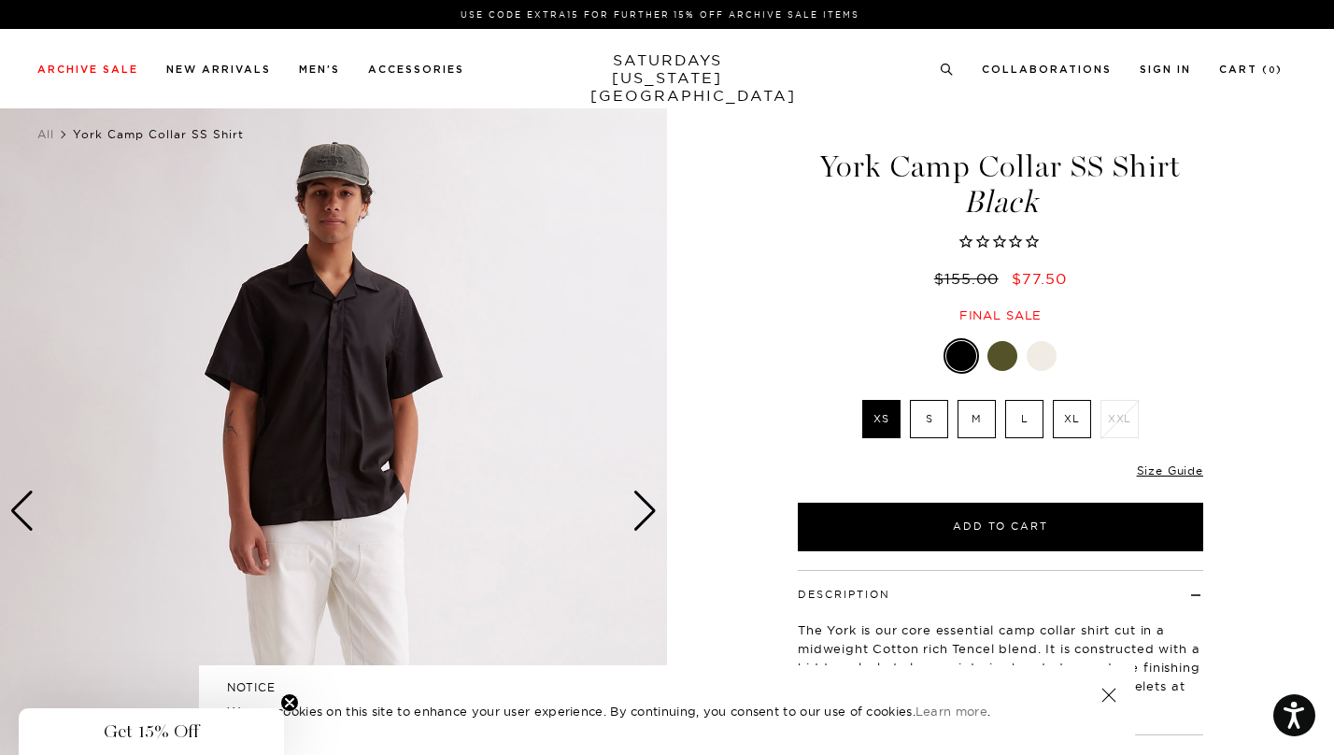
click at [648, 503] on div "Next slide" at bounding box center [644, 510] width 25 height 41
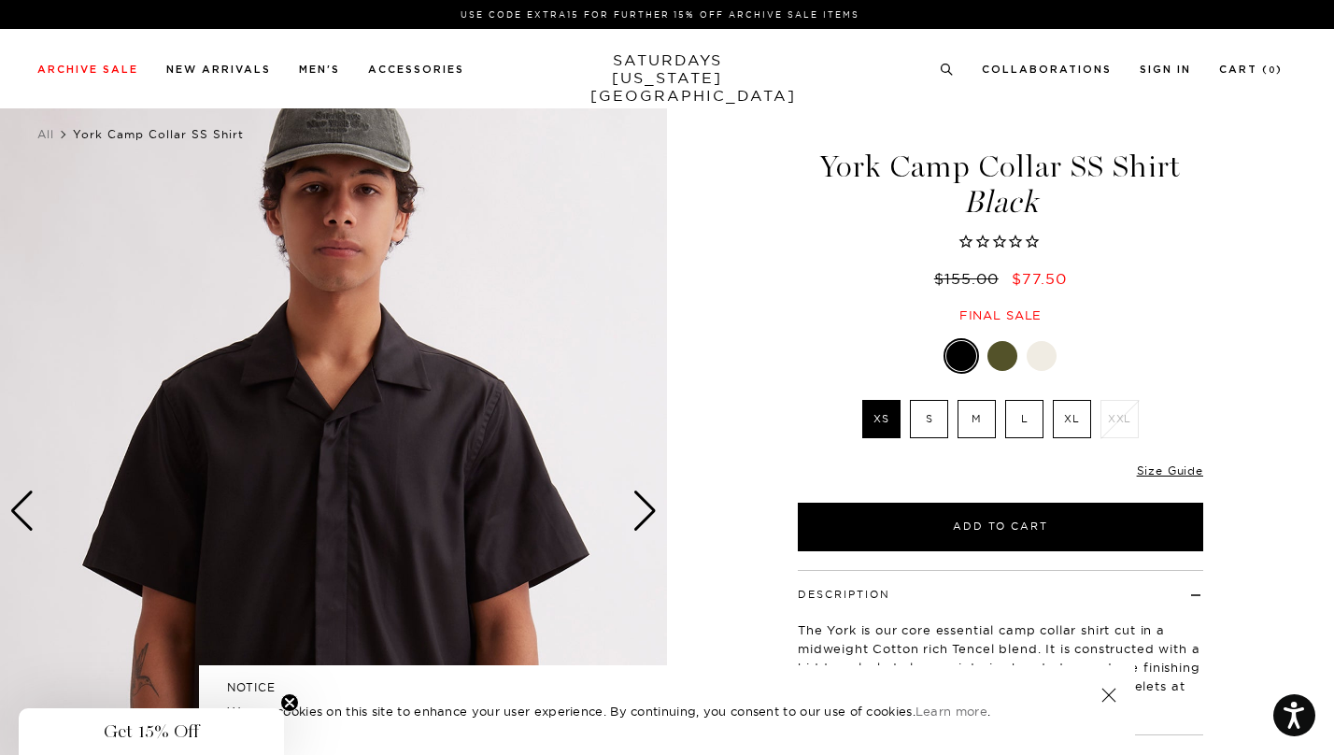
click at [648, 503] on div "Next slide" at bounding box center [644, 510] width 25 height 41
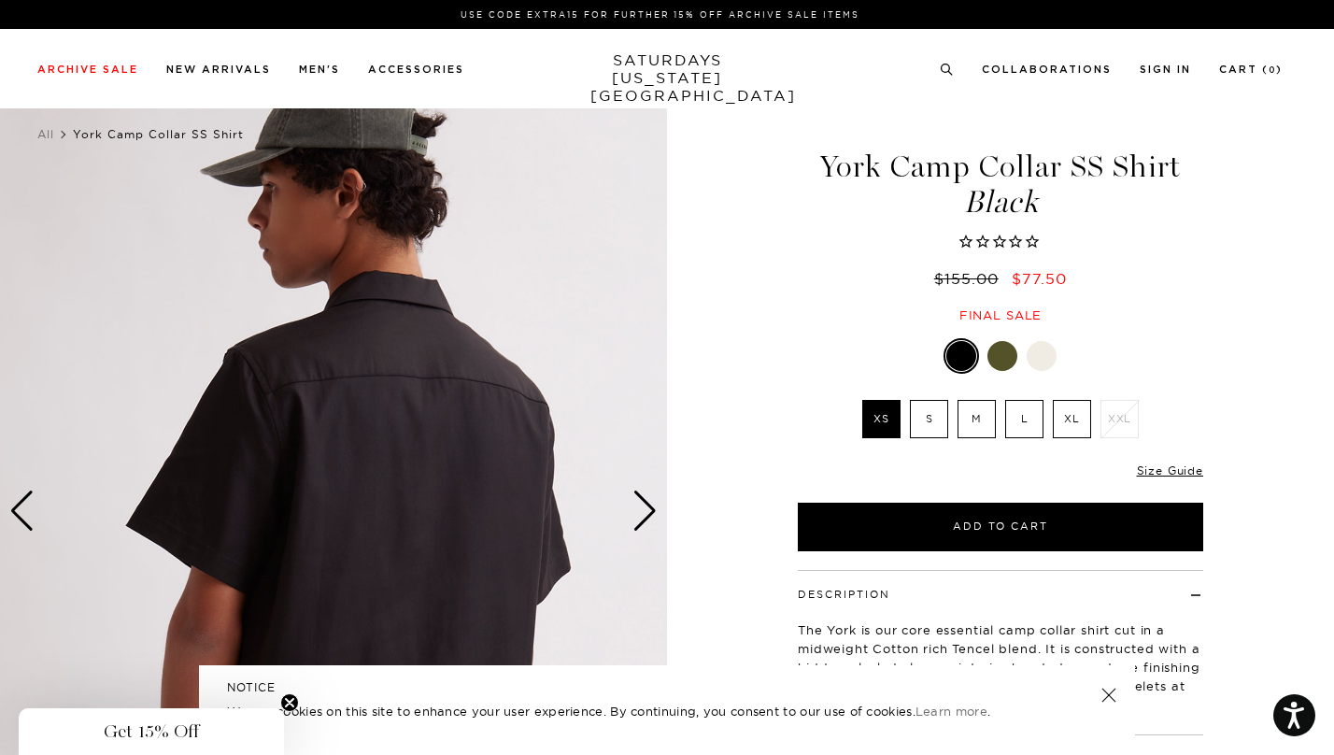
click at [648, 503] on div "Next slide" at bounding box center [644, 510] width 25 height 41
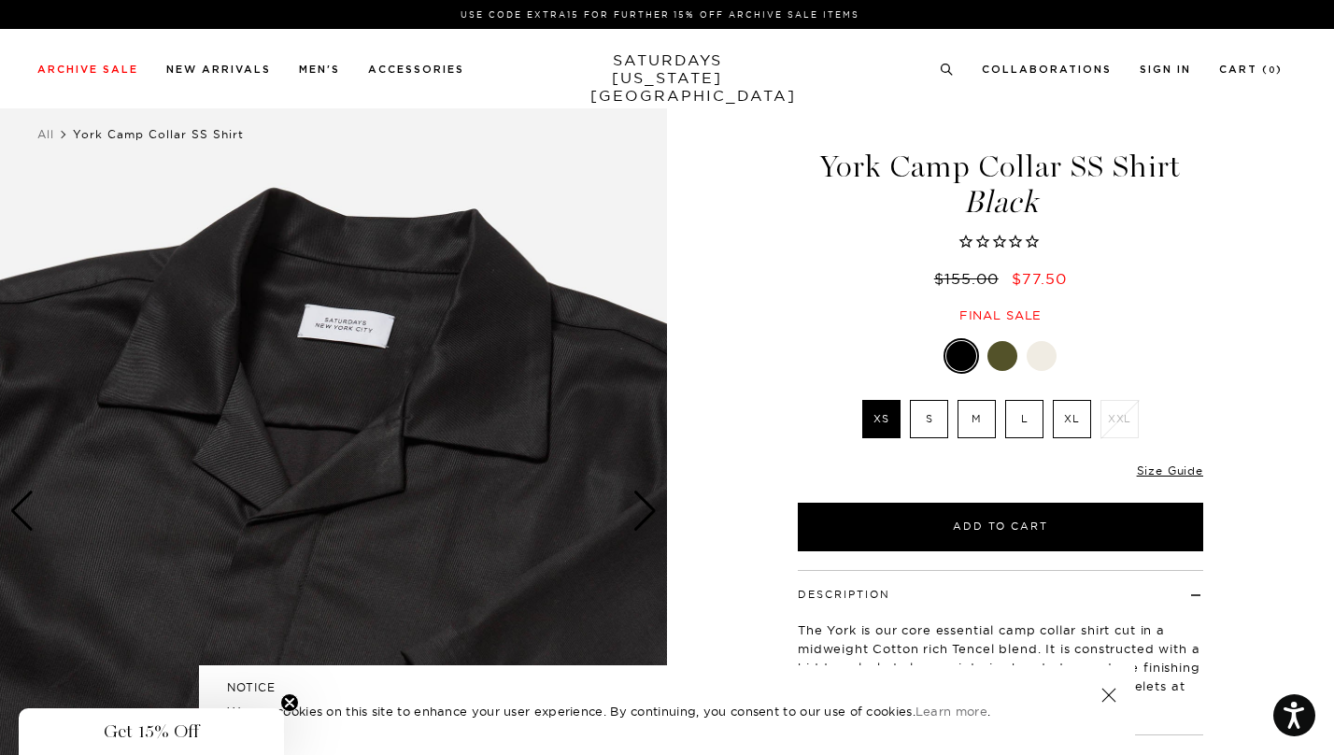
click at [648, 503] on div "Next slide" at bounding box center [644, 510] width 25 height 41
